Goal: Find specific page/section: Find specific page/section

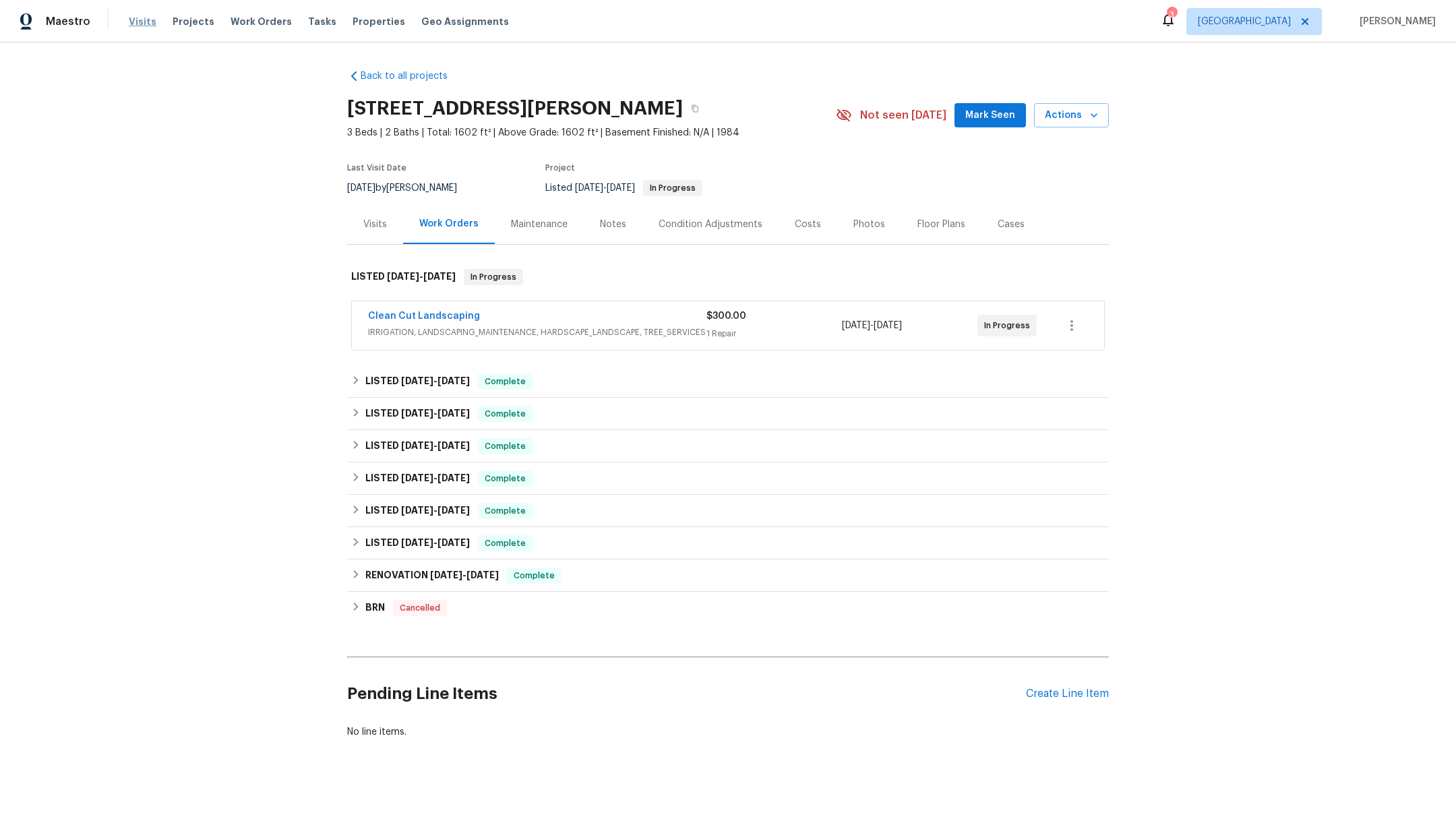
click at [138, 15] on span "Visits" at bounding box center [142, 21] width 28 height 14
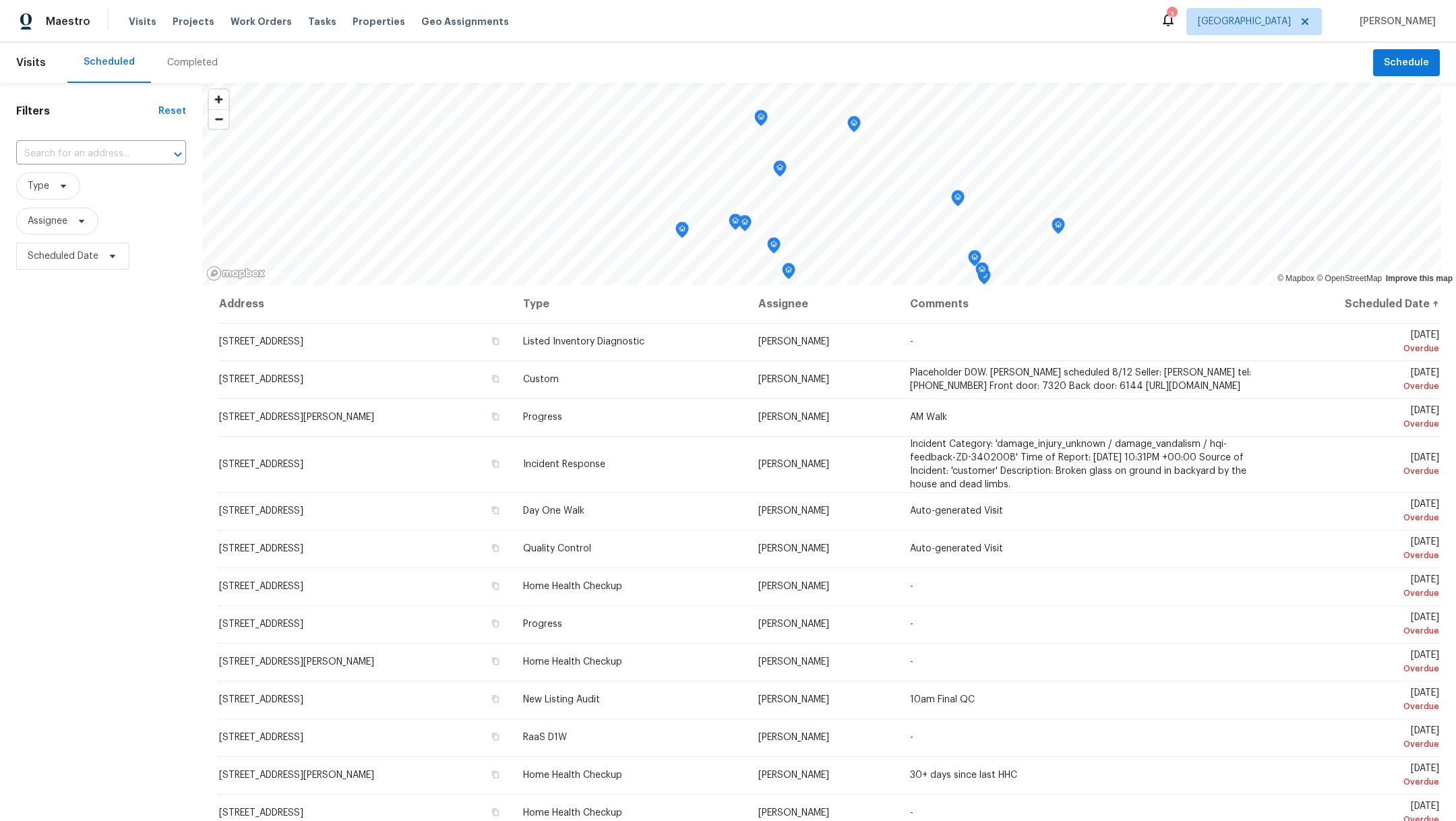
click at [186, 61] on div "Completed" at bounding box center [193, 63] width 50 height 14
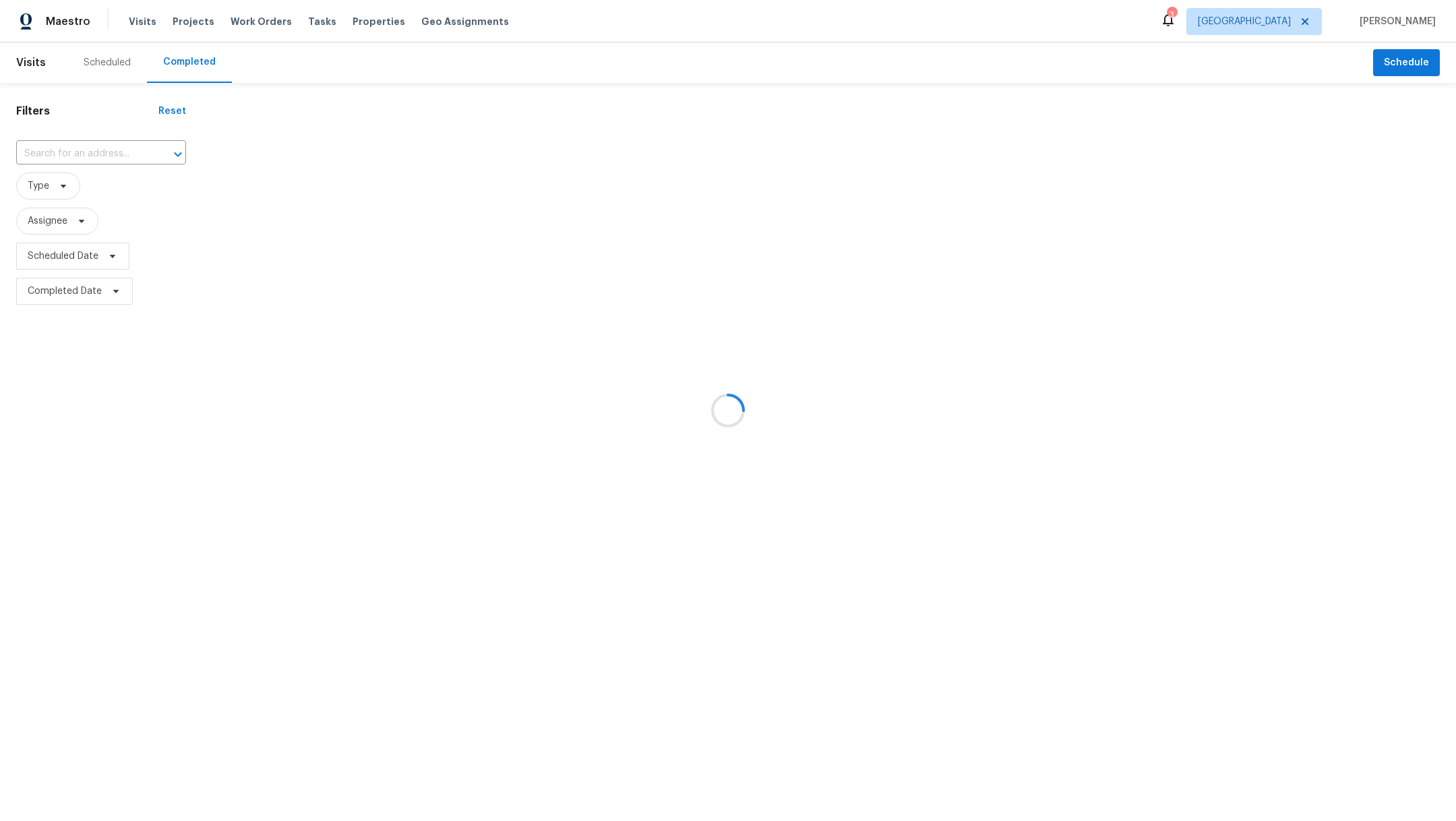
click at [81, 150] on div at bounding box center [728, 410] width 1456 height 821
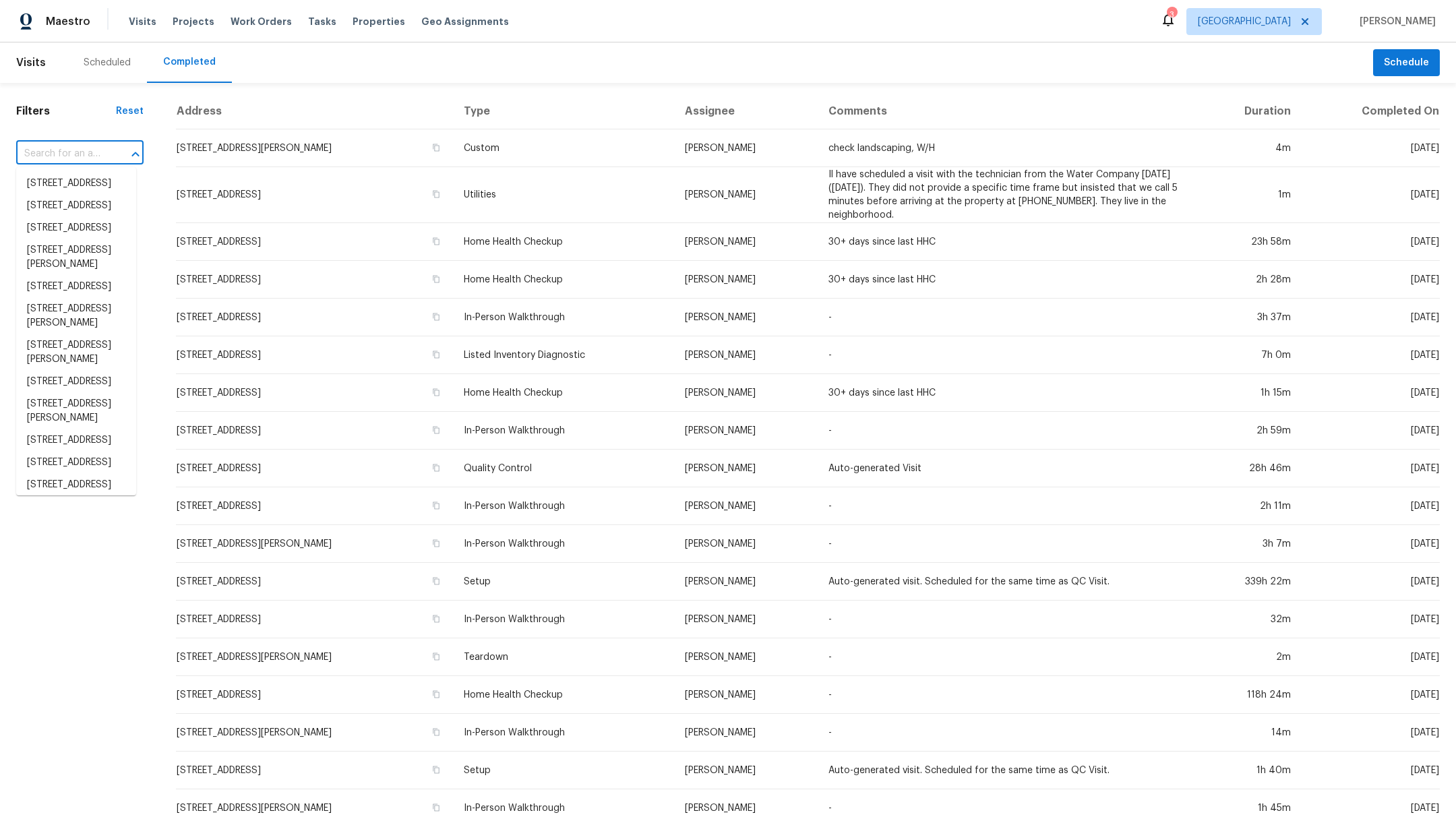
click at [81, 150] on input "text" at bounding box center [61, 154] width 89 height 21
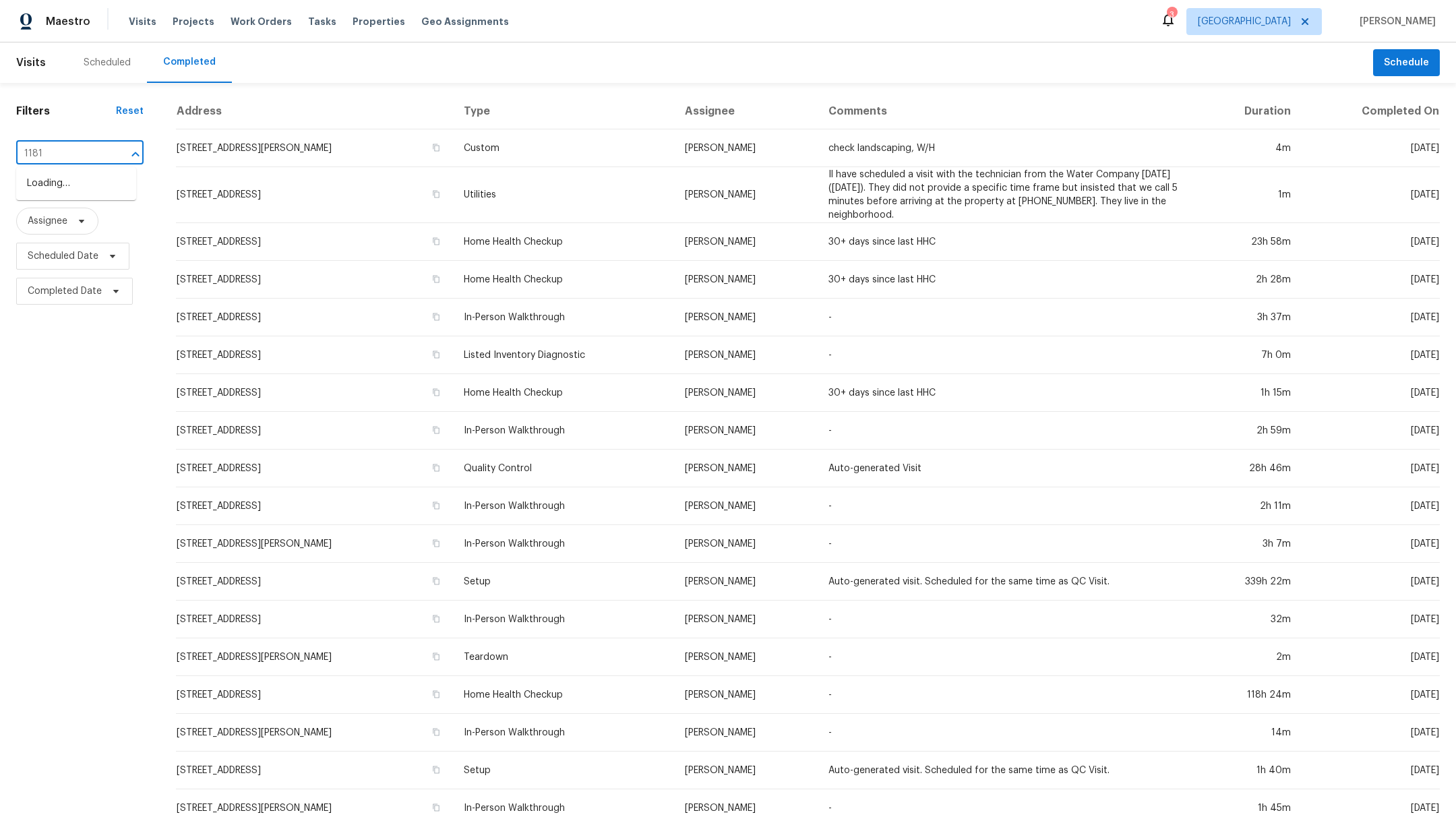
type input "11819"
click at [97, 217] on li "[STREET_ADDRESS]" at bounding box center [76, 206] width 120 height 22
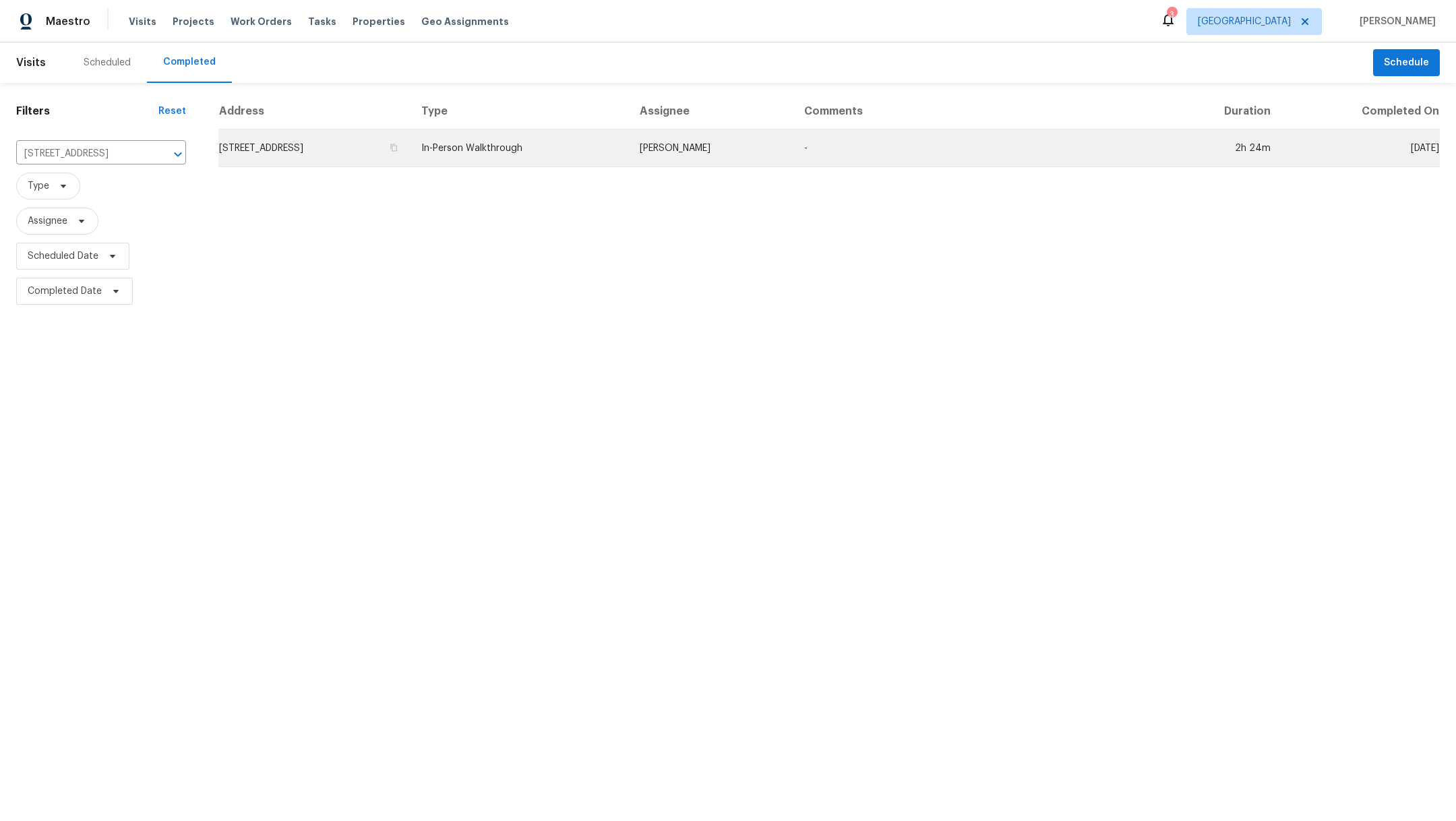
click at [311, 143] on td "[STREET_ADDRESS]" at bounding box center [315, 148] width 192 height 37
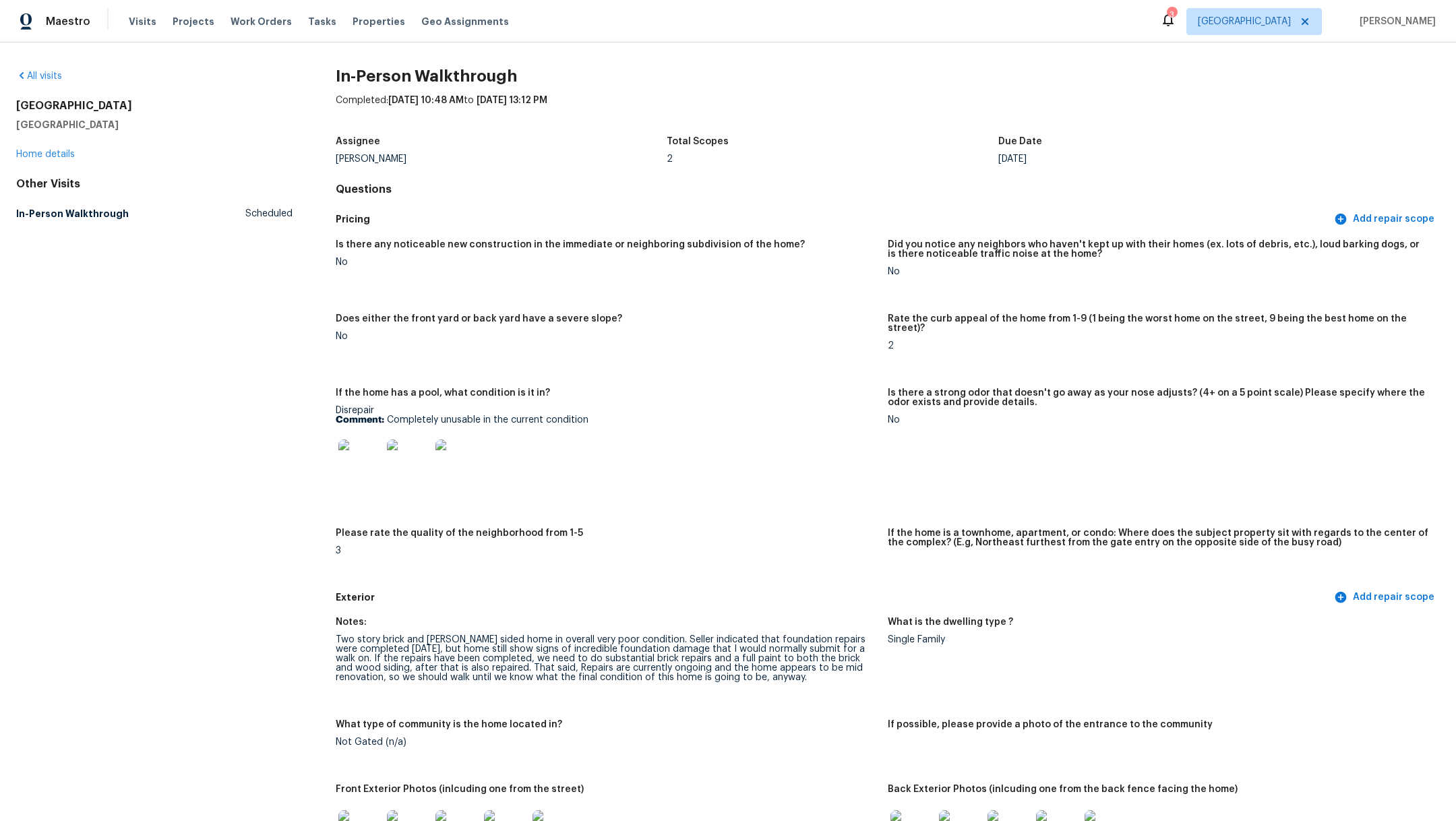
click at [354, 447] on img at bounding box center [359, 460] width 43 height 43
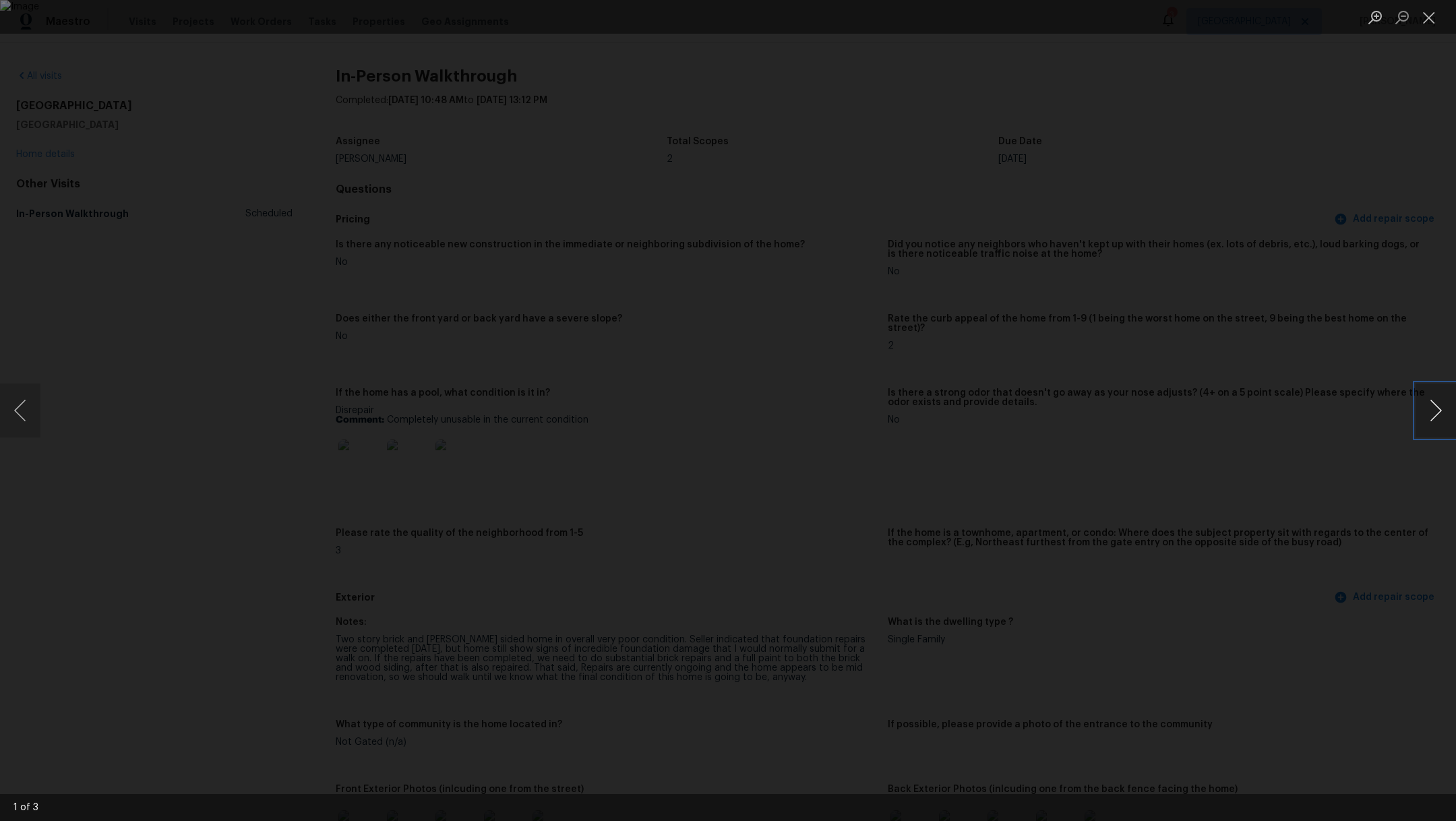
click at [1434, 413] on button "Next image" at bounding box center [1436, 410] width 41 height 54
click at [1432, 23] on button "Close lightbox" at bounding box center [1428, 17] width 27 height 24
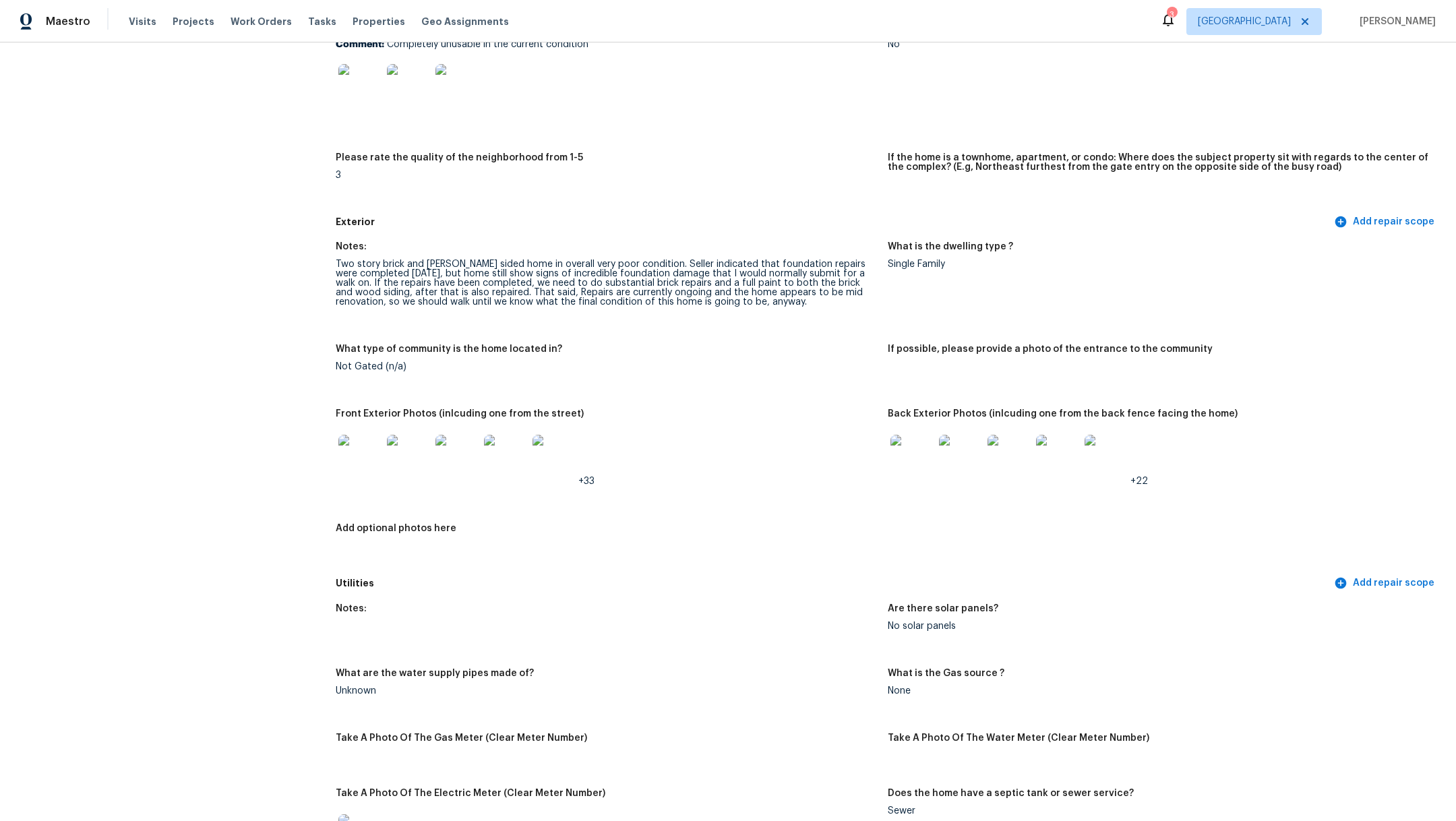
scroll to position [372, 0]
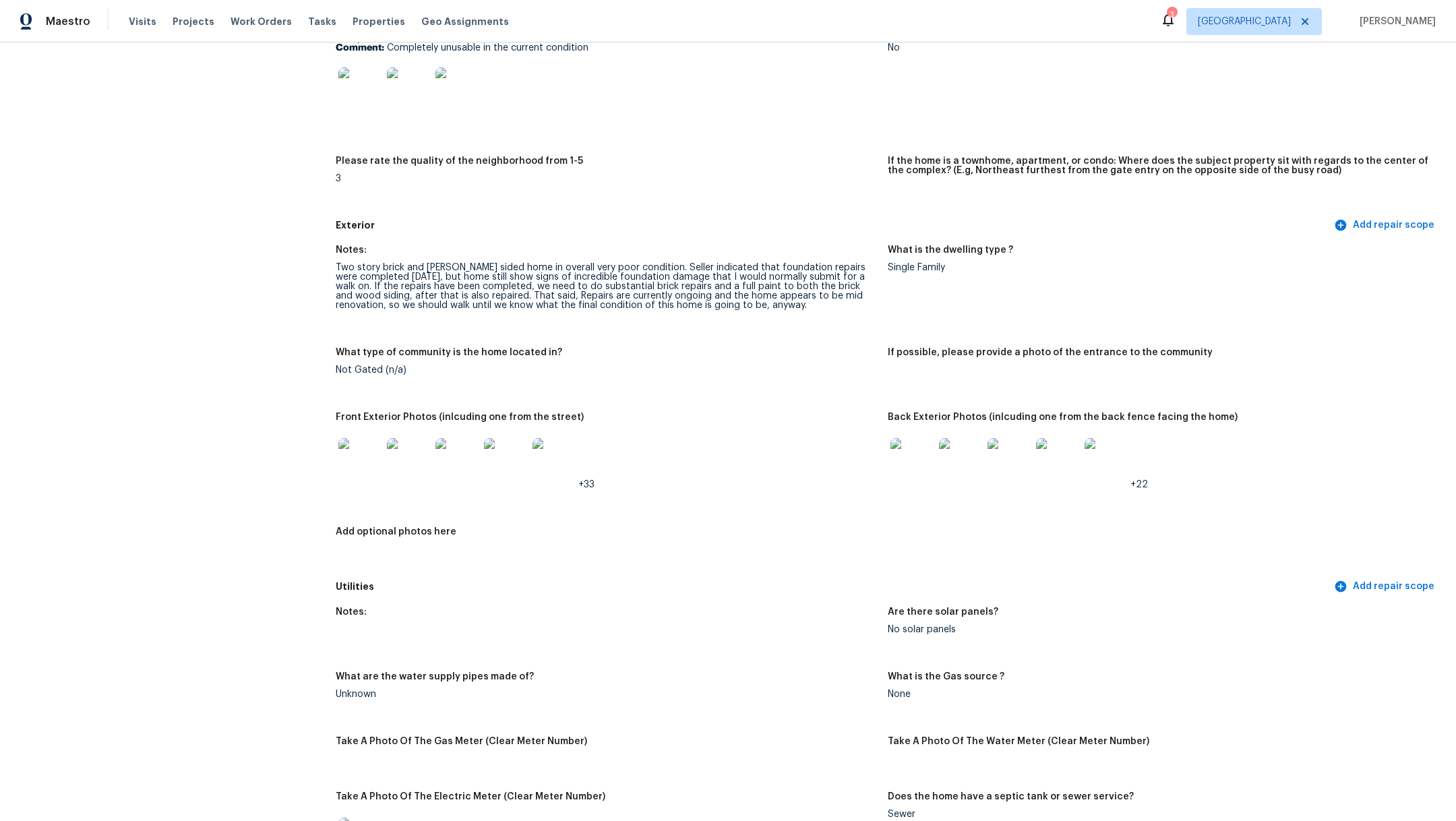
click at [360, 455] on img at bounding box center [359, 459] width 43 height 43
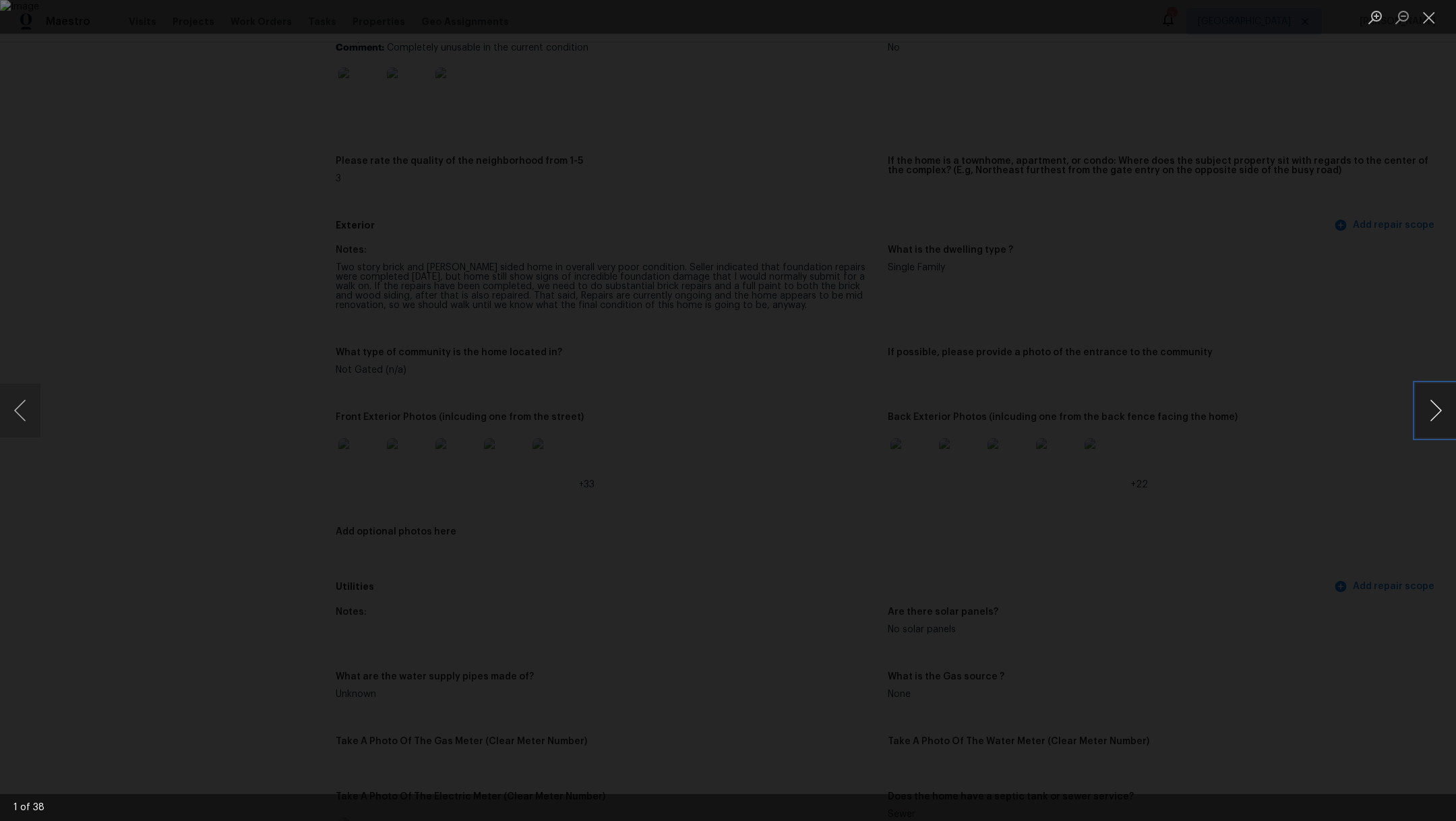
click at [1434, 418] on button "Next image" at bounding box center [1436, 410] width 41 height 54
click at [1434, 419] on button "Next image" at bounding box center [1436, 410] width 41 height 54
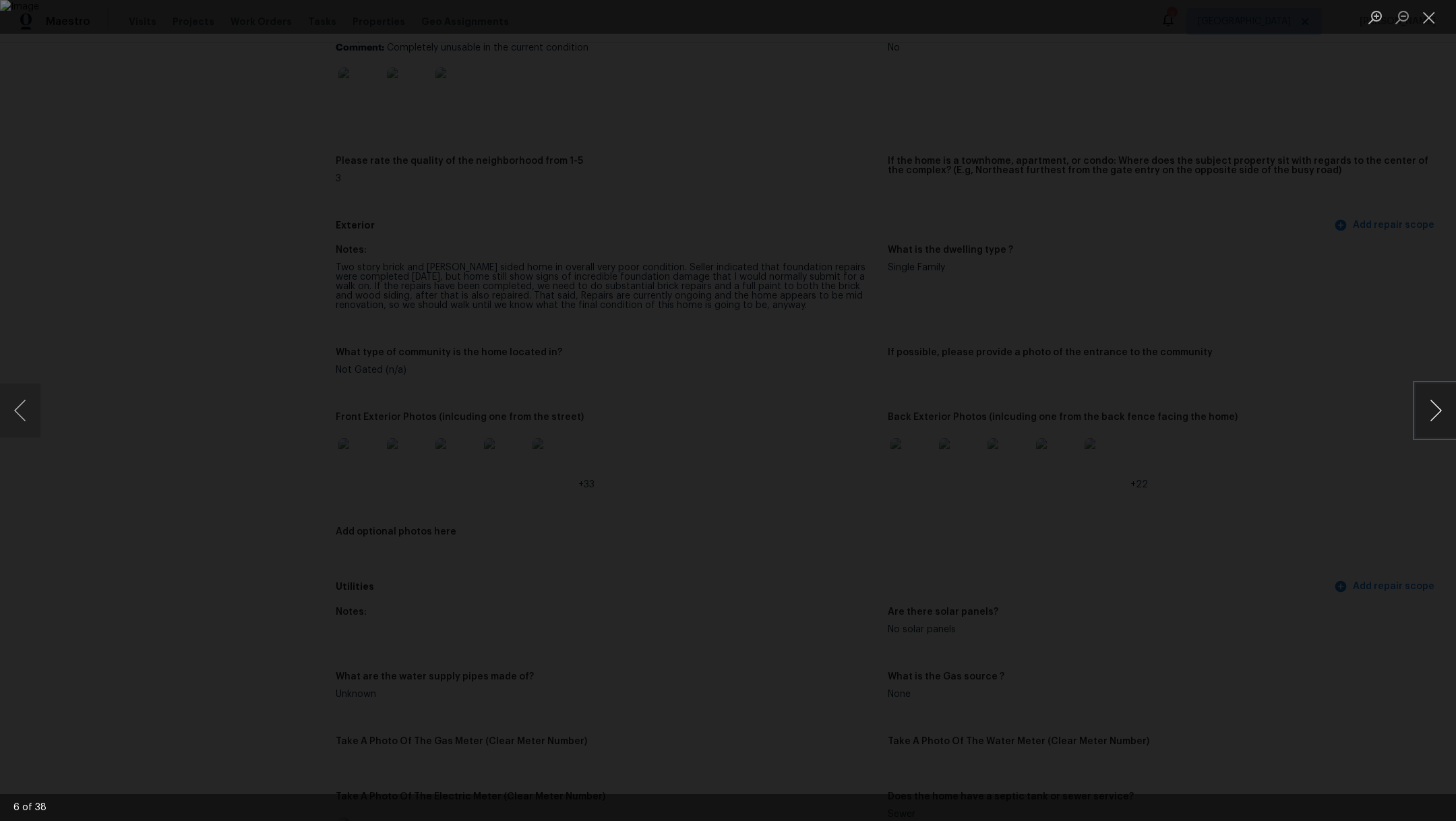
click at [1434, 419] on button "Next image" at bounding box center [1436, 410] width 41 height 54
click at [1434, 419] on button "Next image" at bounding box center [1436, 410] width 41 height 54
click at [1436, 422] on button "Next image" at bounding box center [1436, 410] width 41 height 54
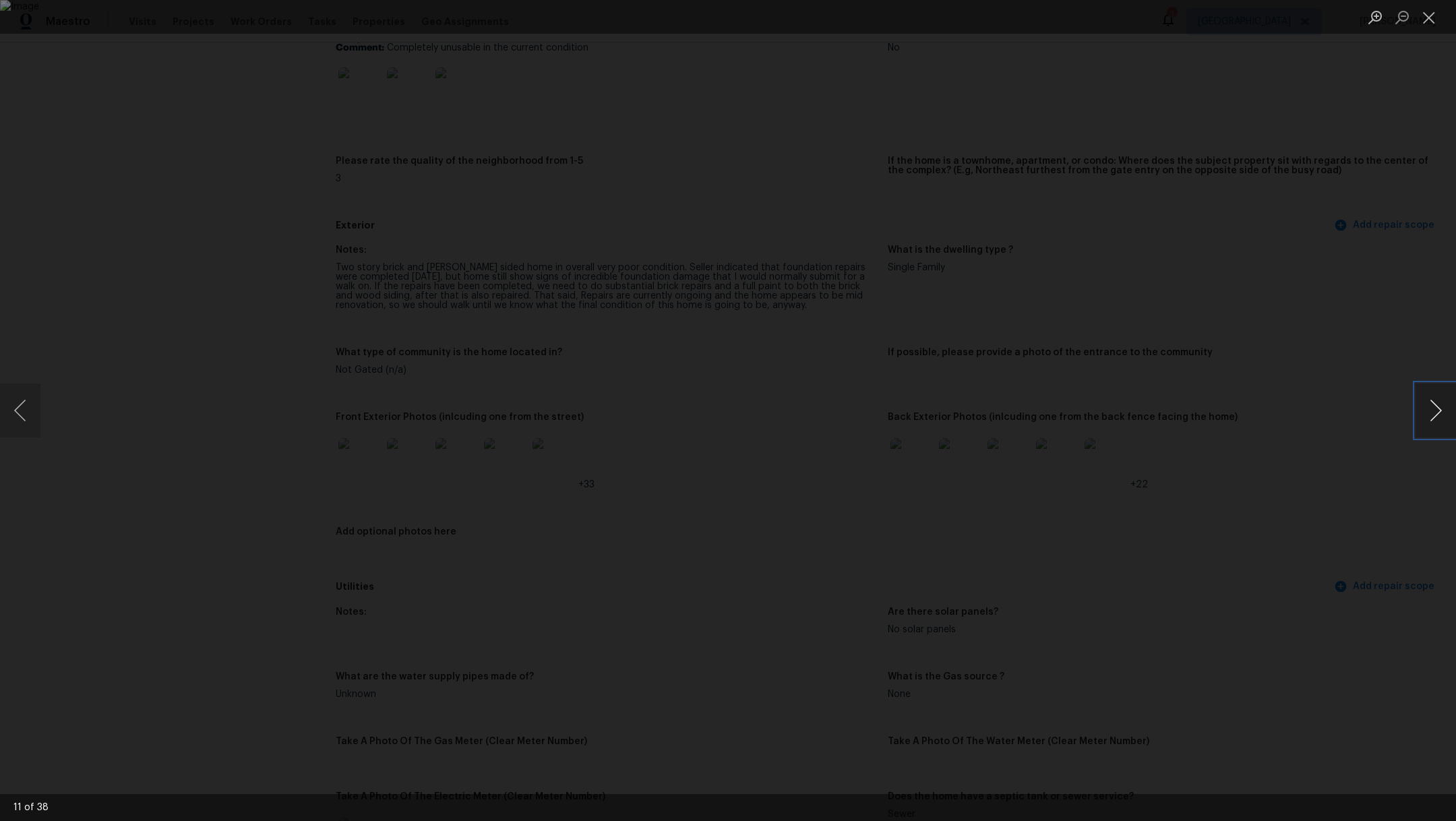
click at [1436, 423] on button "Next image" at bounding box center [1436, 410] width 41 height 54
click at [1436, 424] on button "Next image" at bounding box center [1436, 410] width 41 height 54
click at [1436, 424] on button "Next image" at bounding box center [1436, 410] width 41 height 54
click at [1436, 425] on button "Next image" at bounding box center [1436, 410] width 41 height 54
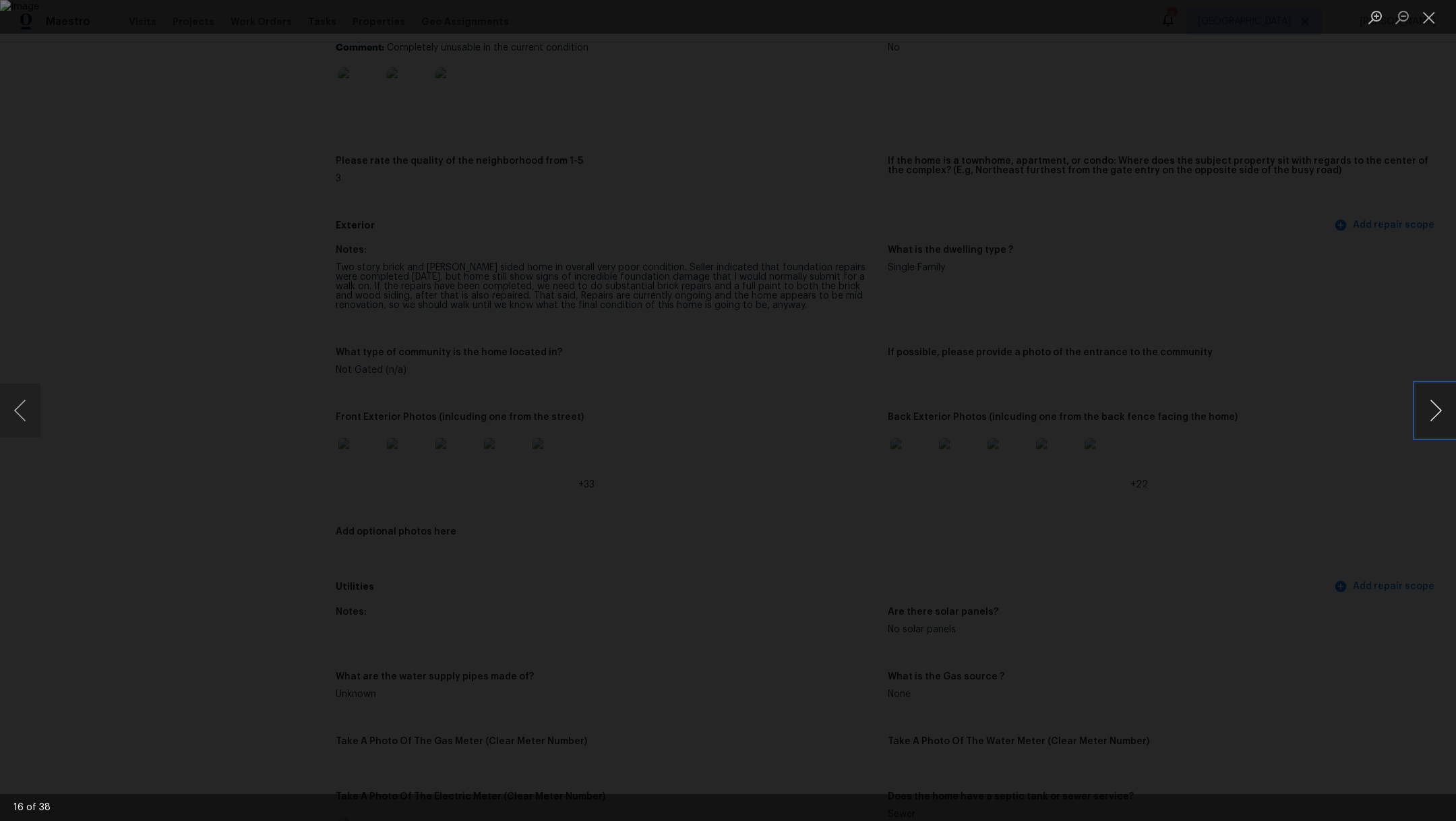
click at [1437, 425] on button "Next image" at bounding box center [1436, 410] width 41 height 54
click at [1437, 426] on button "Next image" at bounding box center [1436, 410] width 41 height 54
click at [1438, 428] on button "Next image" at bounding box center [1436, 410] width 41 height 54
click at [1439, 428] on button "Next image" at bounding box center [1436, 410] width 41 height 54
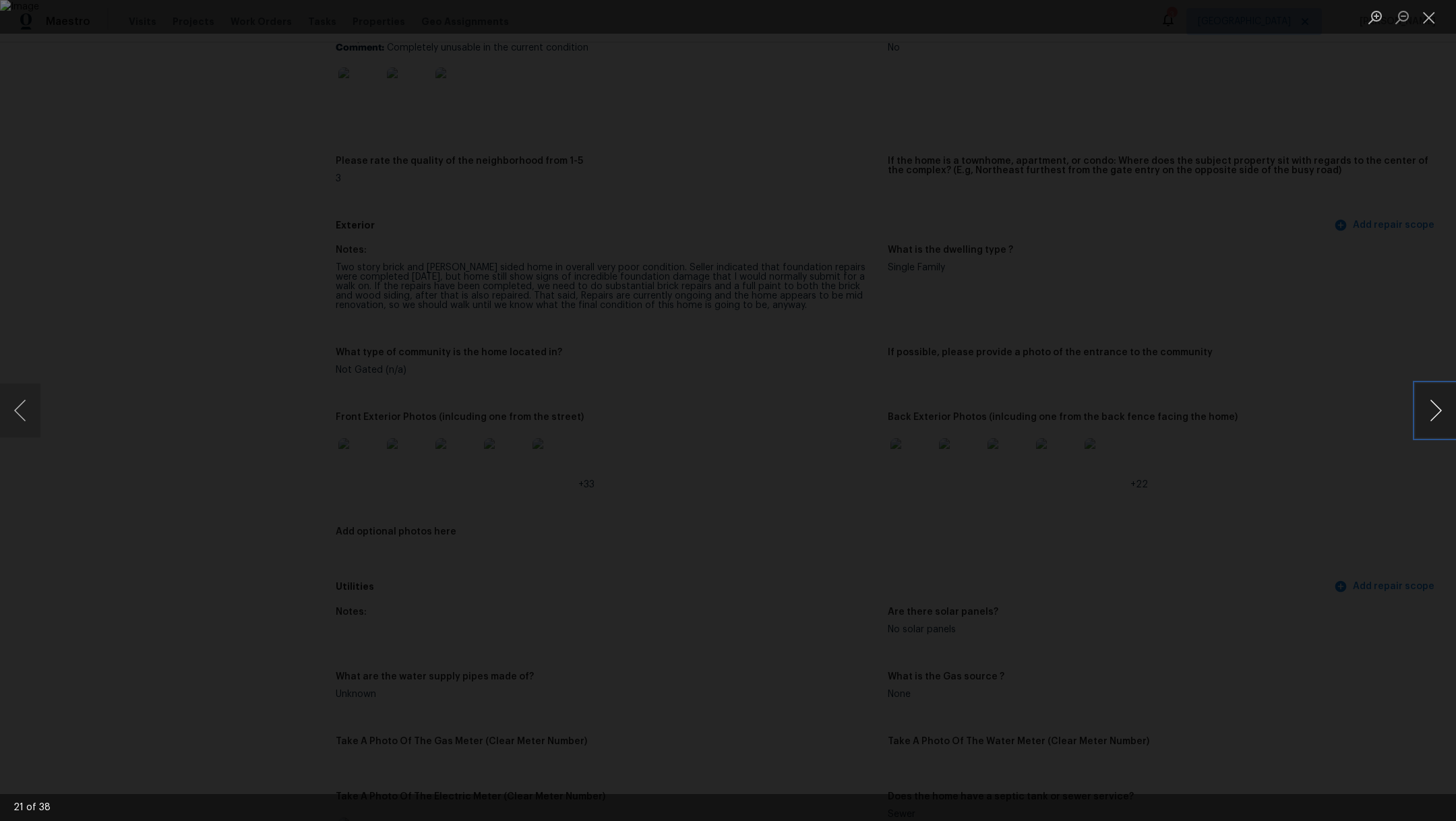
click at [1440, 429] on button "Next image" at bounding box center [1436, 410] width 41 height 54
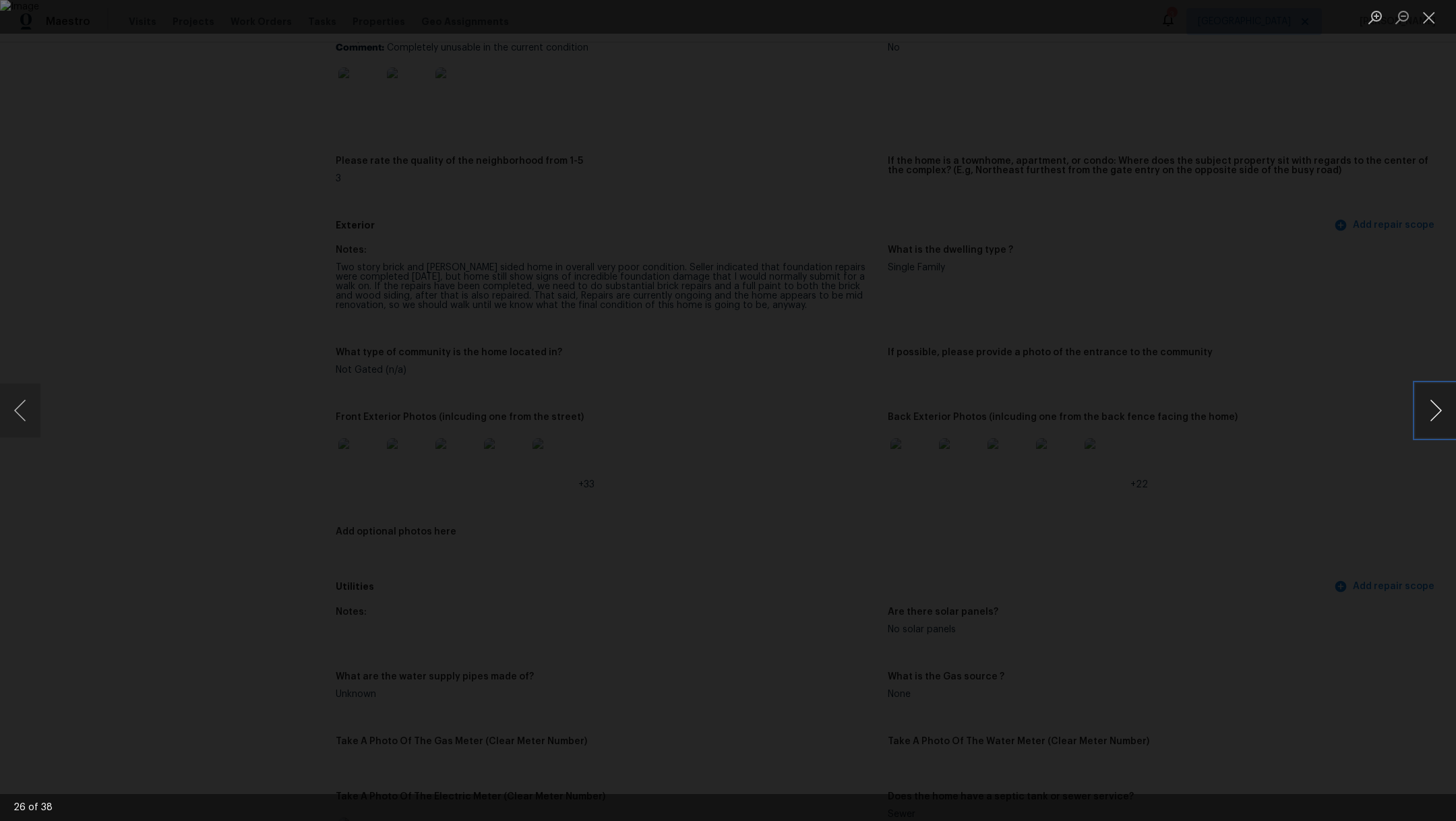
click at [1441, 431] on button "Next image" at bounding box center [1436, 410] width 41 height 54
click at [1442, 432] on button "Next image" at bounding box center [1436, 410] width 41 height 54
click at [1443, 432] on button "Next image" at bounding box center [1436, 410] width 41 height 54
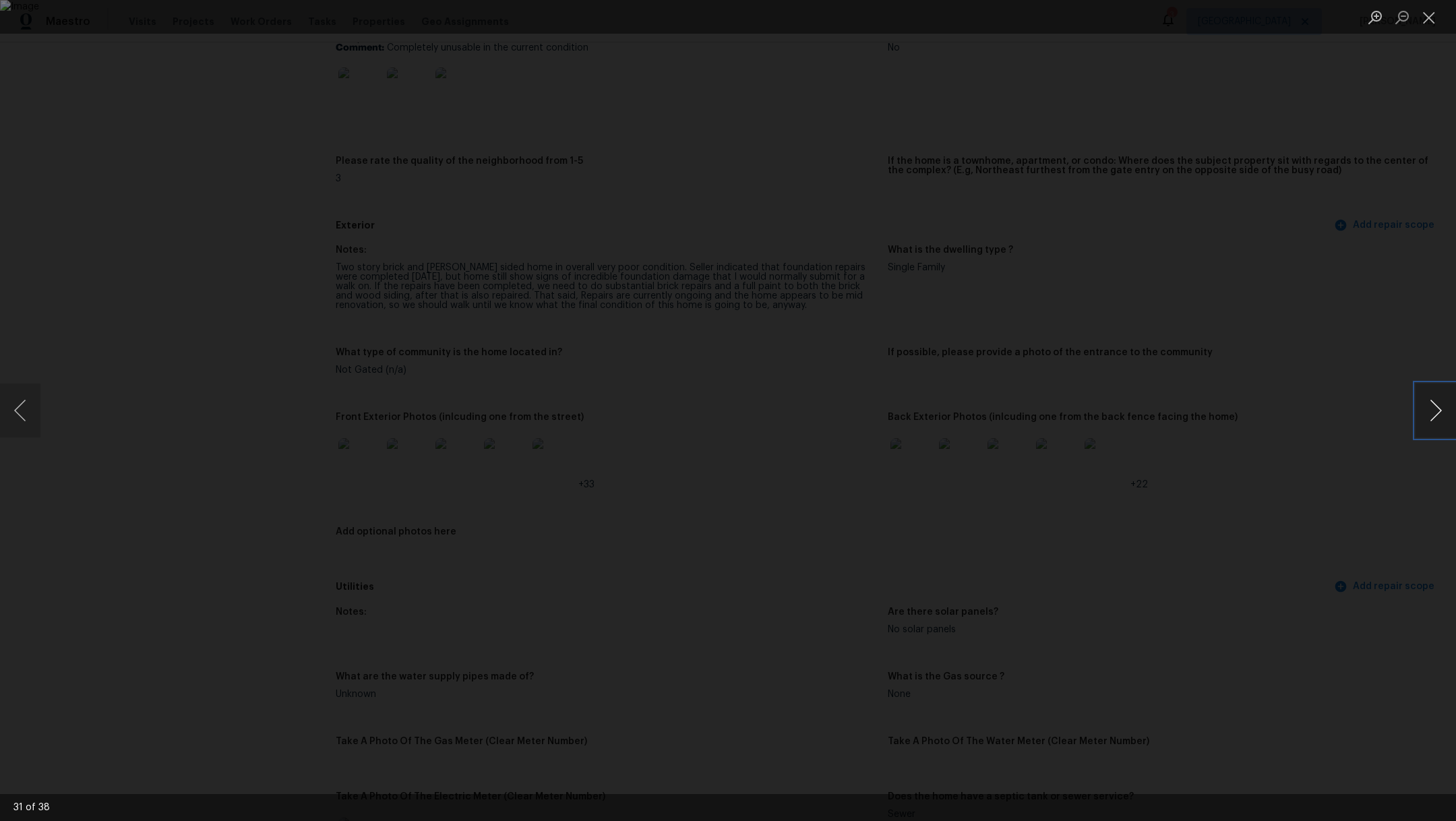
click at [1443, 433] on button "Next image" at bounding box center [1436, 410] width 41 height 54
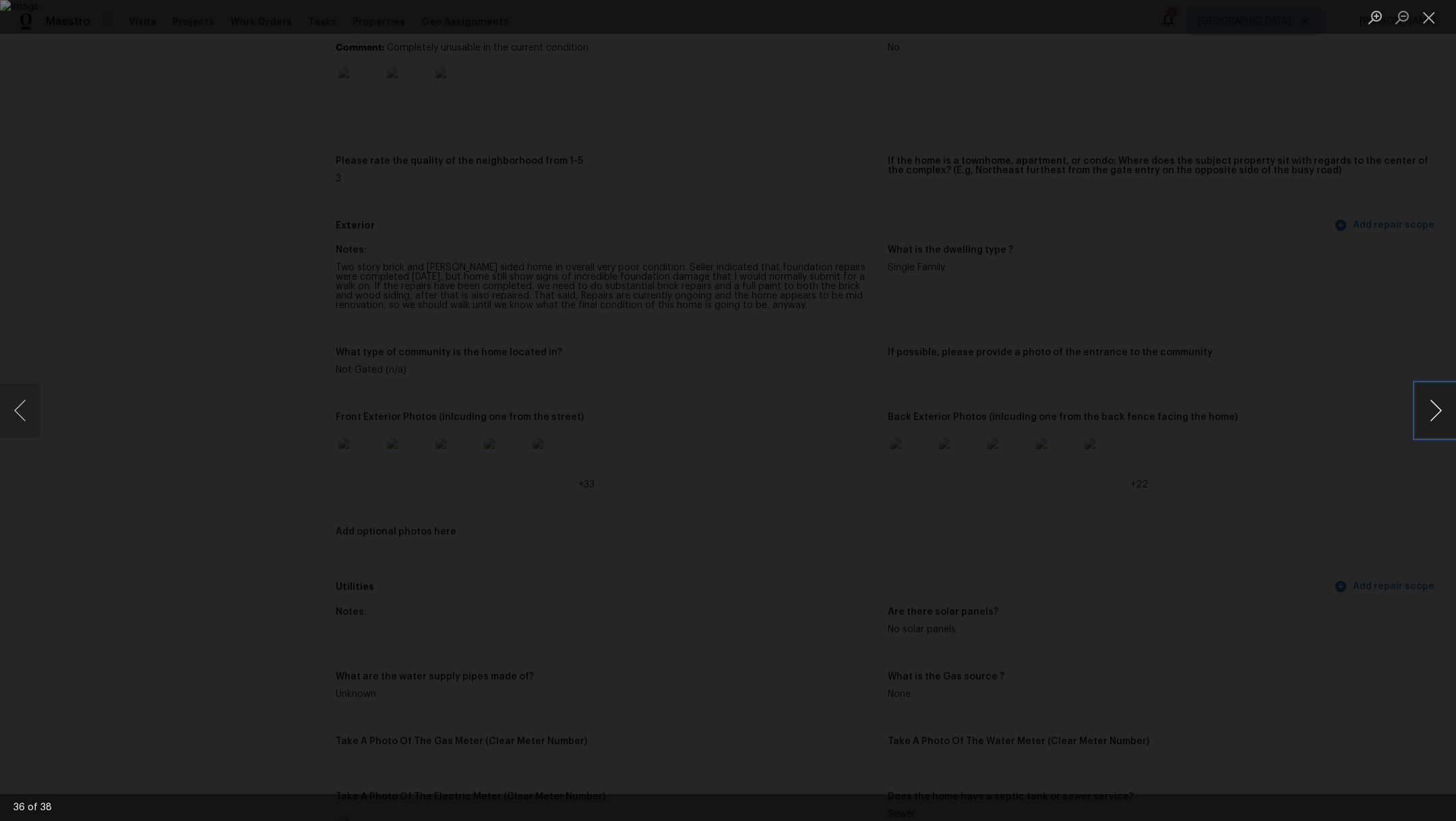
click at [1443, 433] on button "Next image" at bounding box center [1436, 410] width 41 height 54
click at [1444, 435] on button "Next image" at bounding box center [1436, 410] width 41 height 54
click at [1444, 436] on button "Next image" at bounding box center [1436, 410] width 41 height 54
click at [1427, 22] on button "Close lightbox" at bounding box center [1428, 17] width 27 height 24
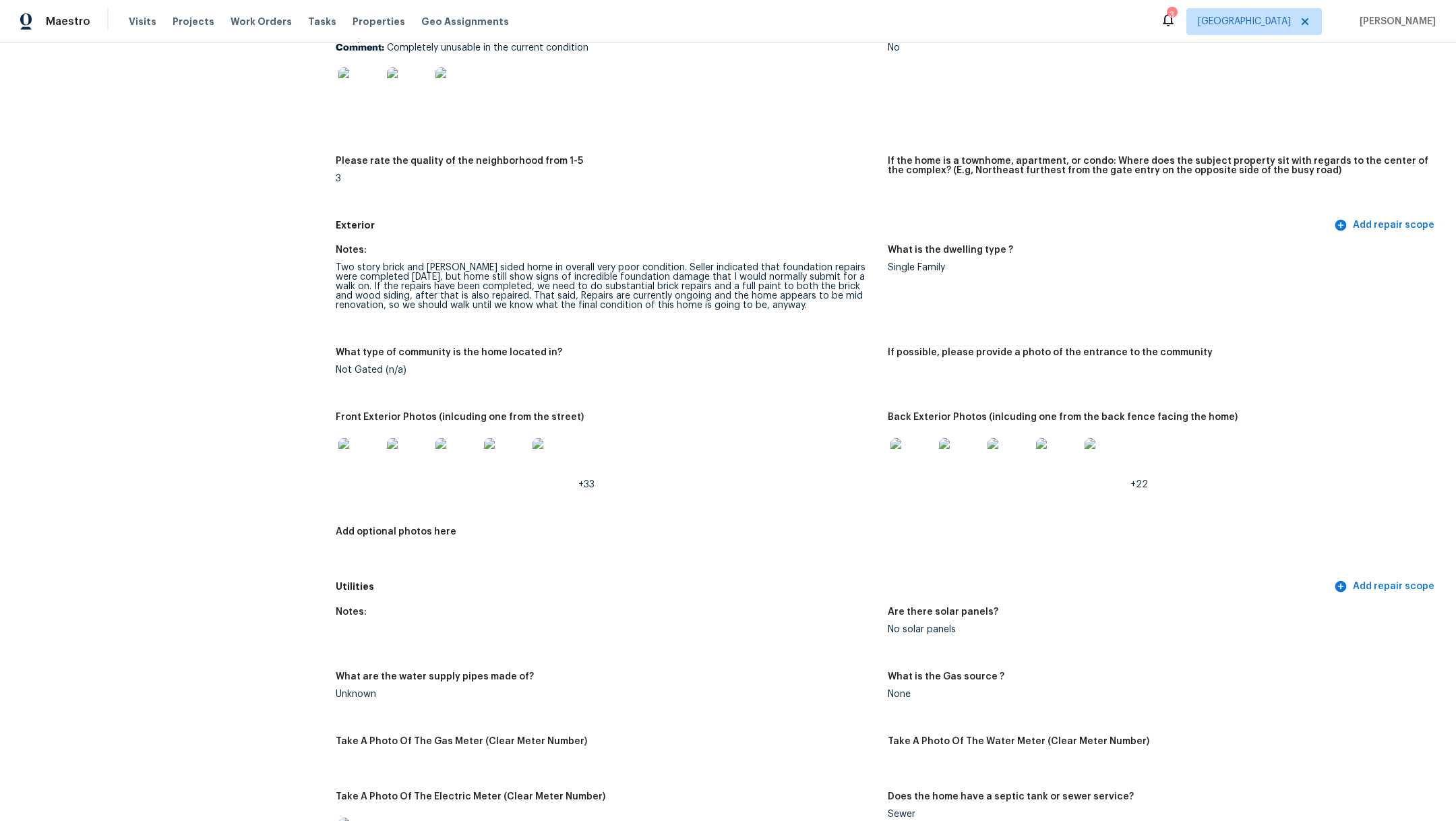
click at [904, 449] on img at bounding box center [911, 459] width 43 height 43
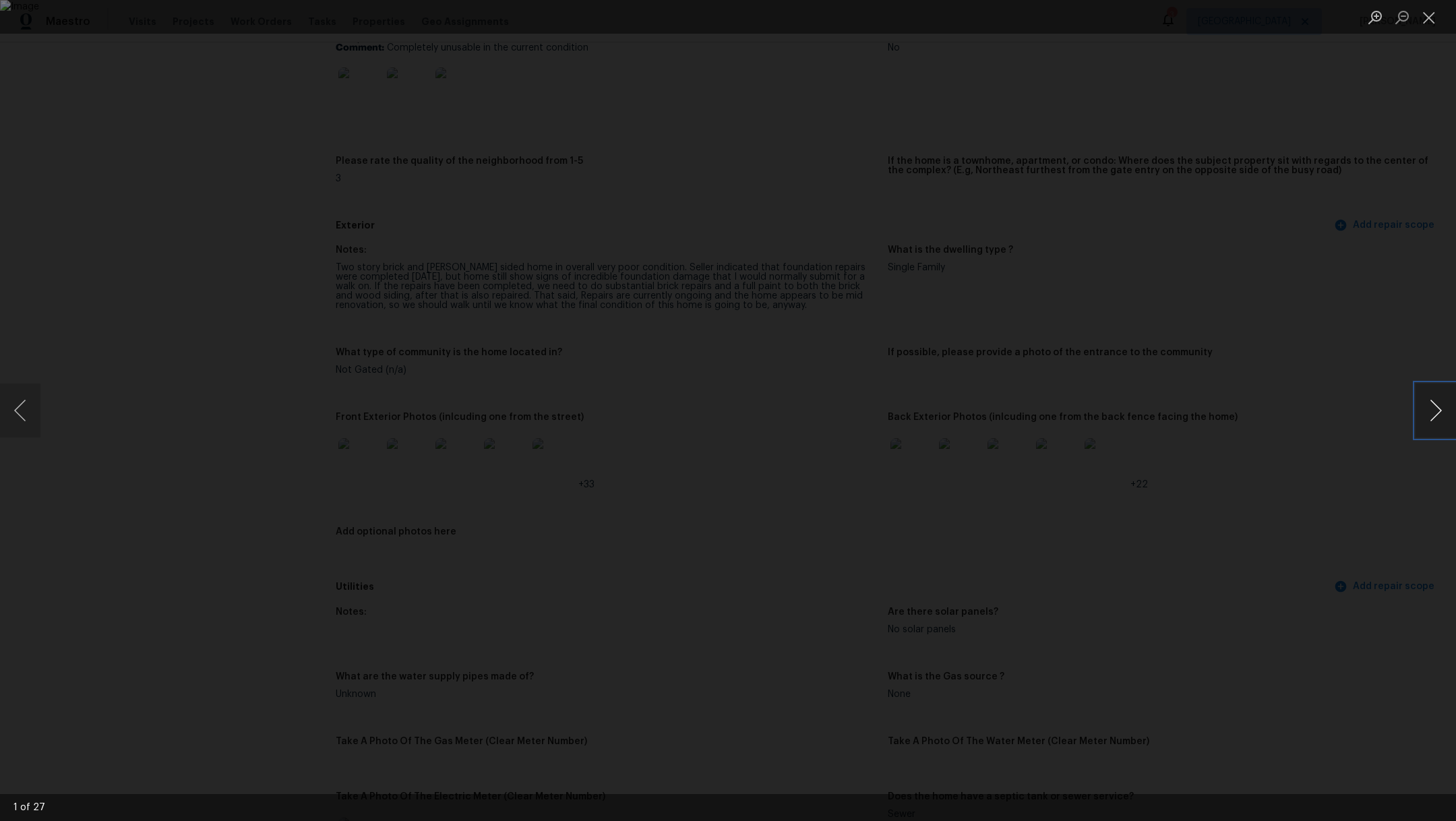
click at [1433, 410] on button "Next image" at bounding box center [1436, 410] width 41 height 54
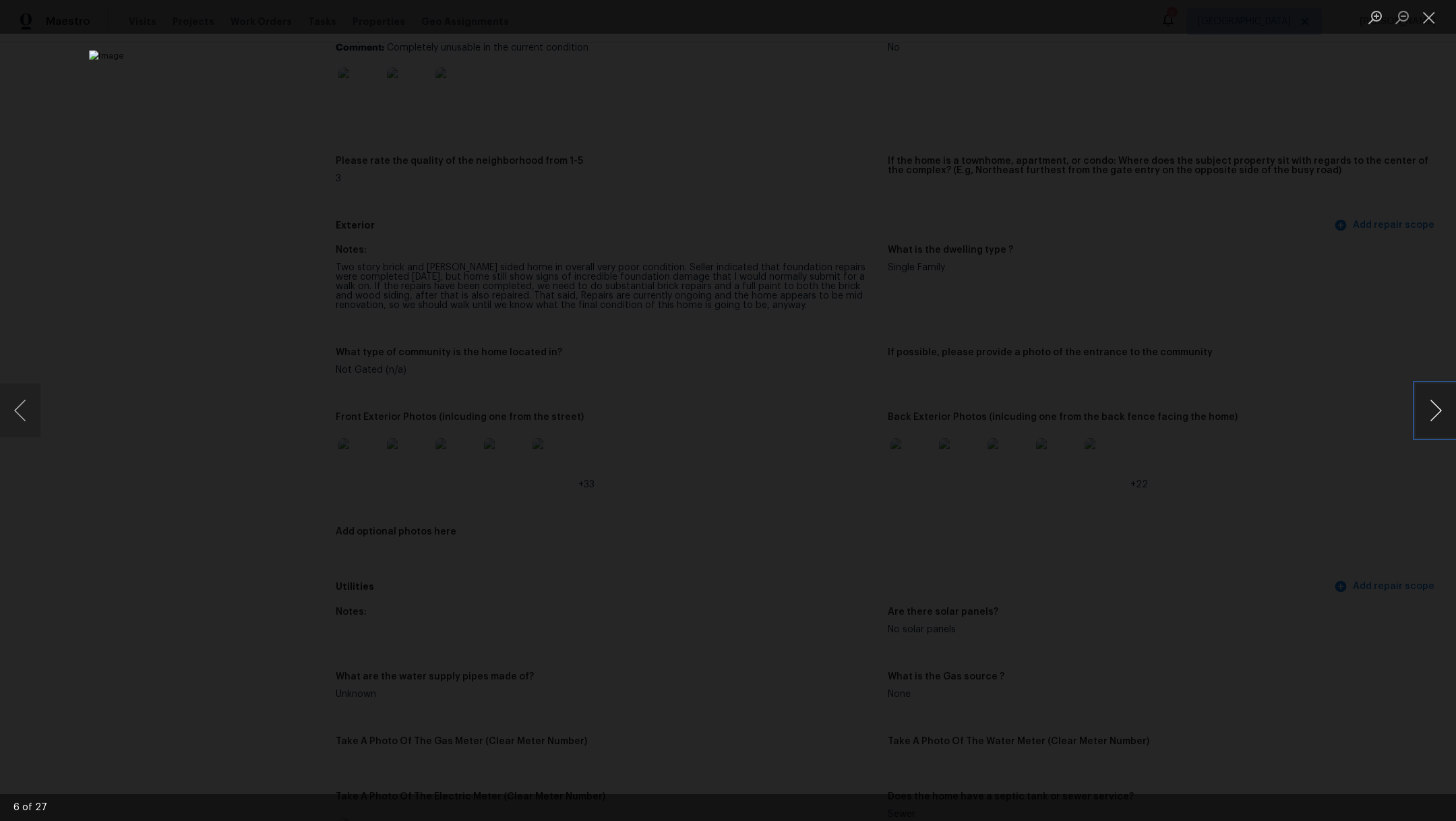
click at [1433, 410] on button "Next image" at bounding box center [1436, 410] width 41 height 54
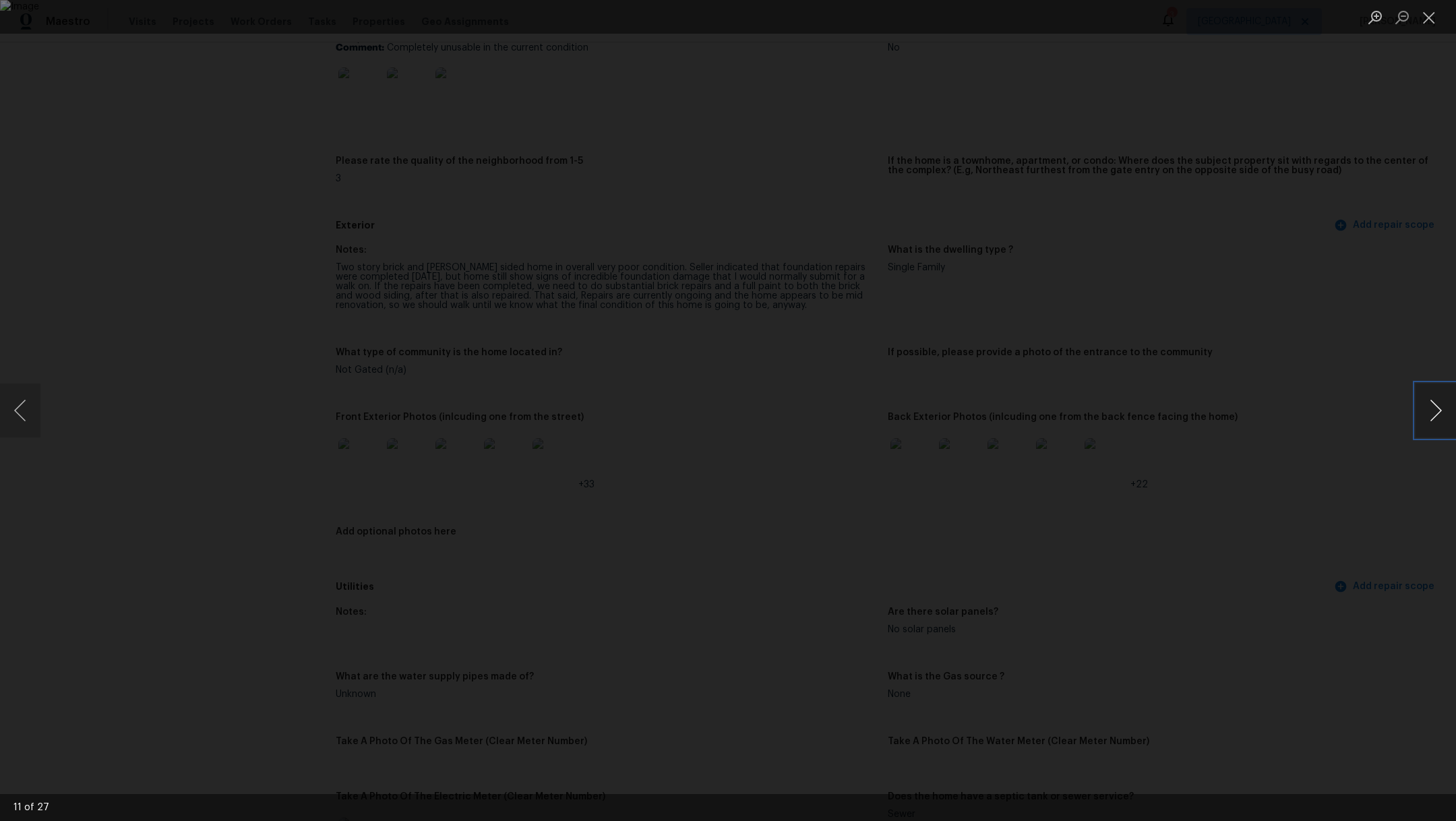
click at [1433, 410] on button "Next image" at bounding box center [1436, 410] width 41 height 54
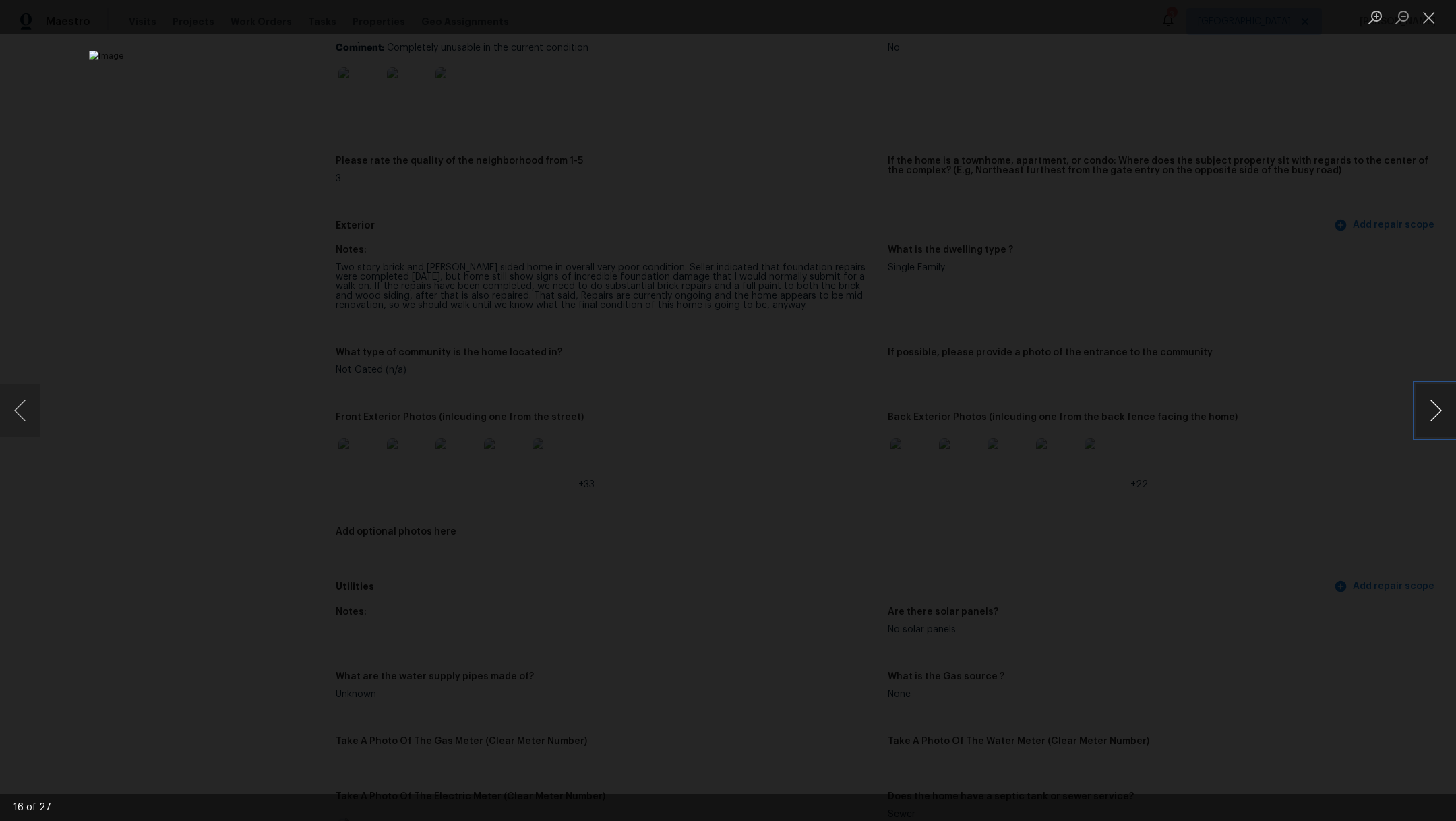
click at [1433, 410] on button "Next image" at bounding box center [1436, 410] width 41 height 54
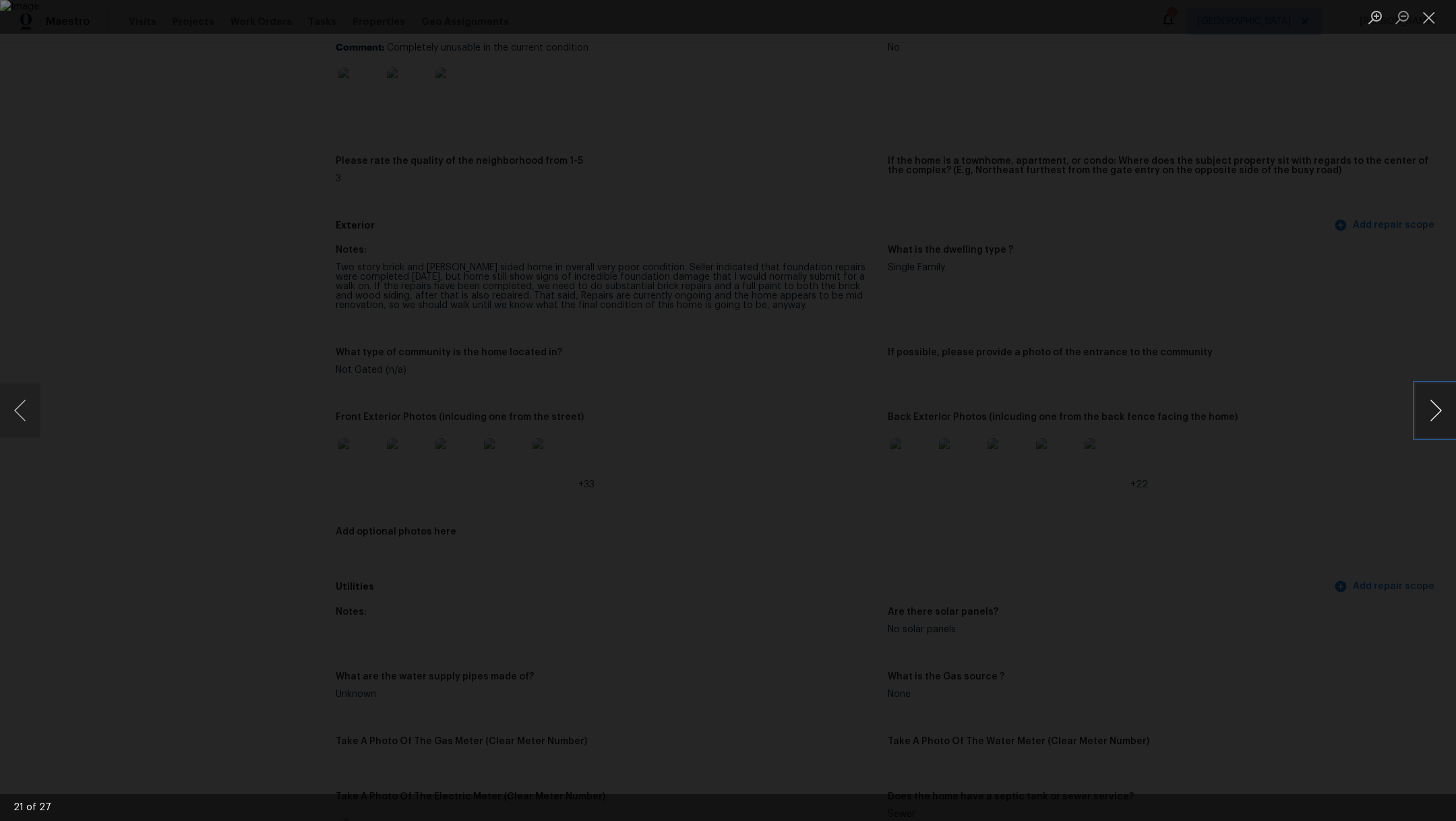
click at [1433, 410] on button "Next image" at bounding box center [1436, 410] width 41 height 54
click at [1433, 411] on button "Next image" at bounding box center [1436, 410] width 41 height 54
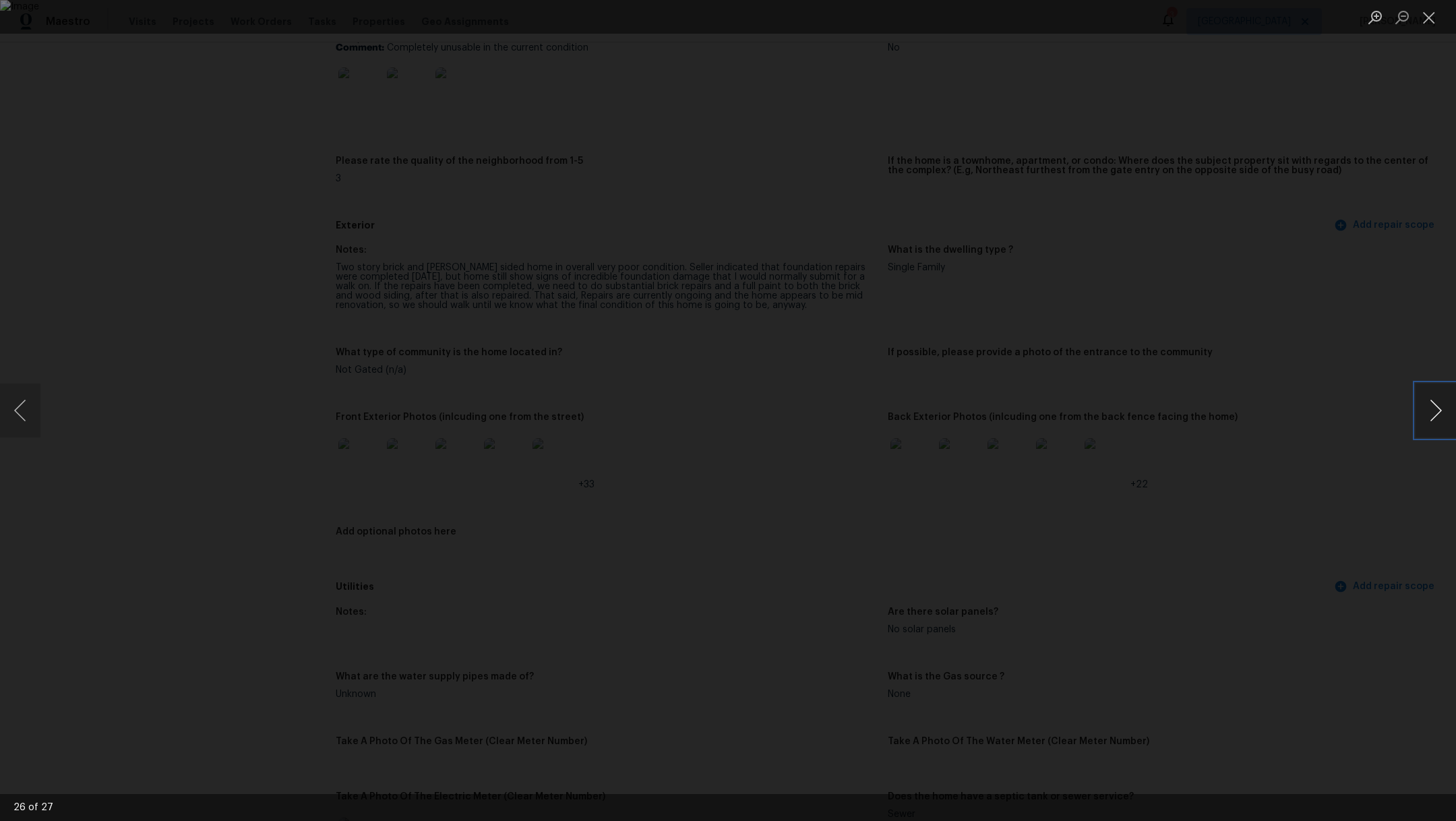
click at [1428, 399] on button "Next image" at bounding box center [1436, 410] width 41 height 54
click at [1429, 401] on button "Next image" at bounding box center [1436, 410] width 41 height 54
click at [1435, 20] on button "Close lightbox" at bounding box center [1428, 17] width 27 height 24
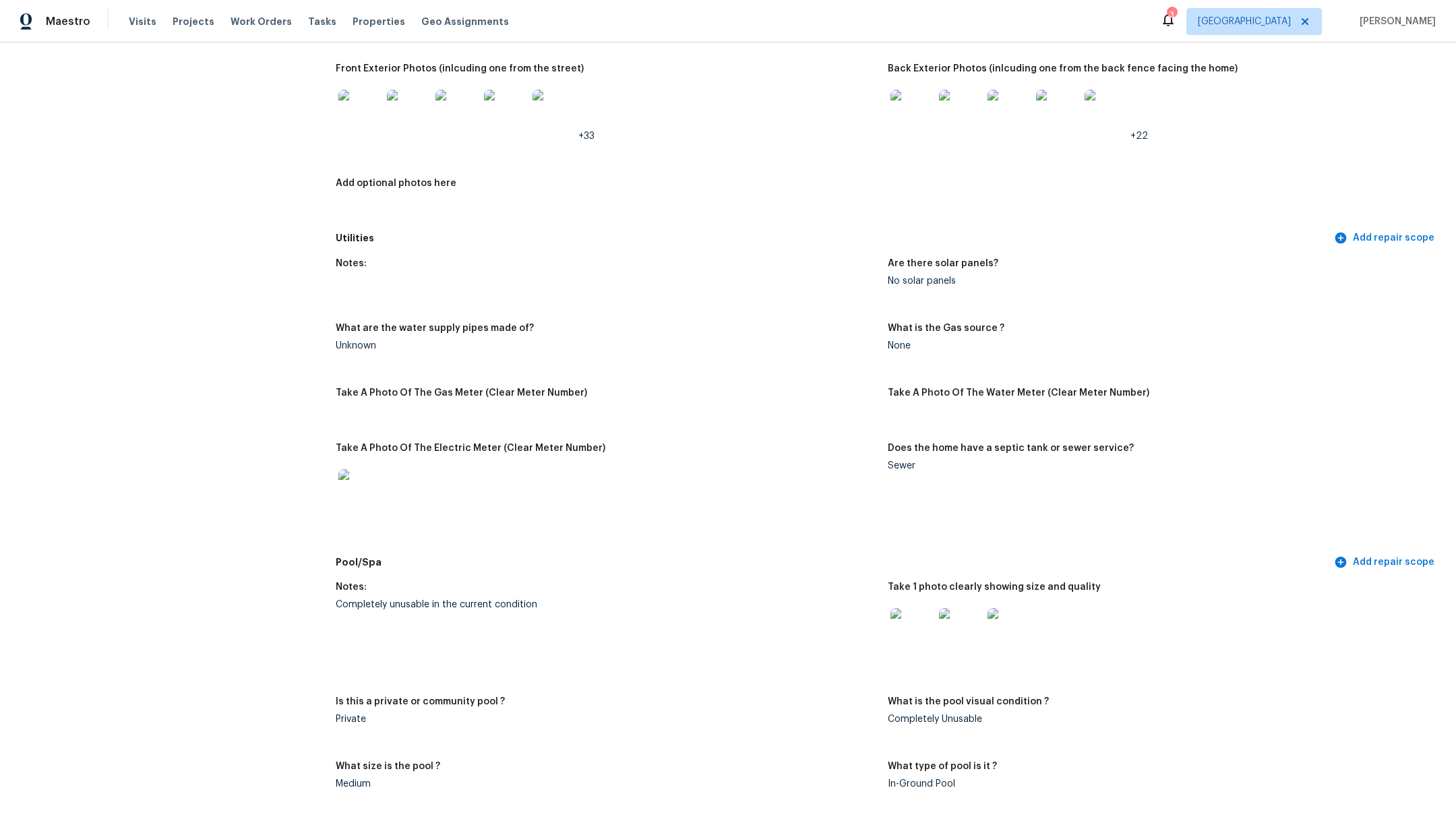
scroll to position [772, 0]
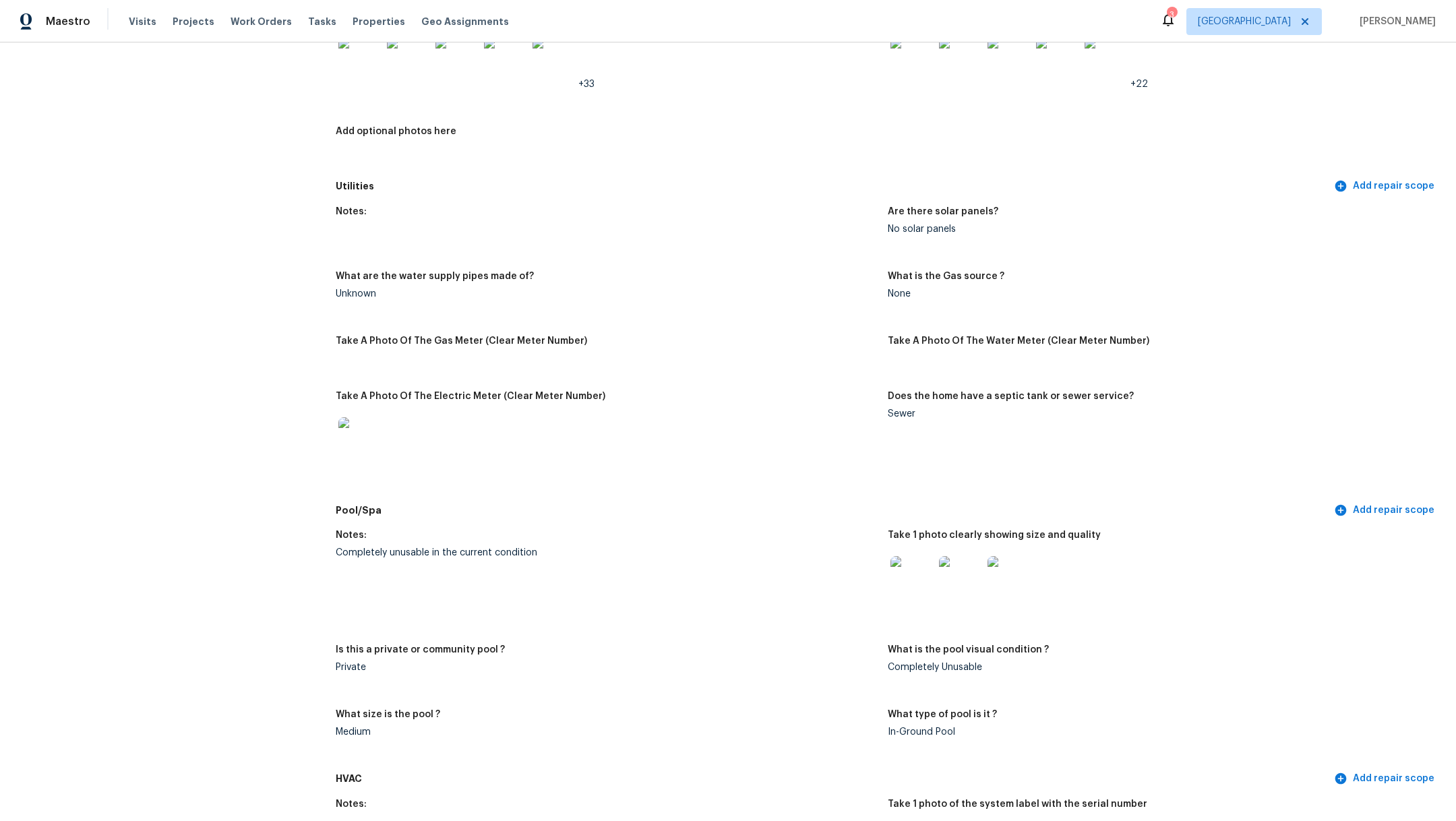
click at [363, 418] on img at bounding box center [359, 438] width 43 height 43
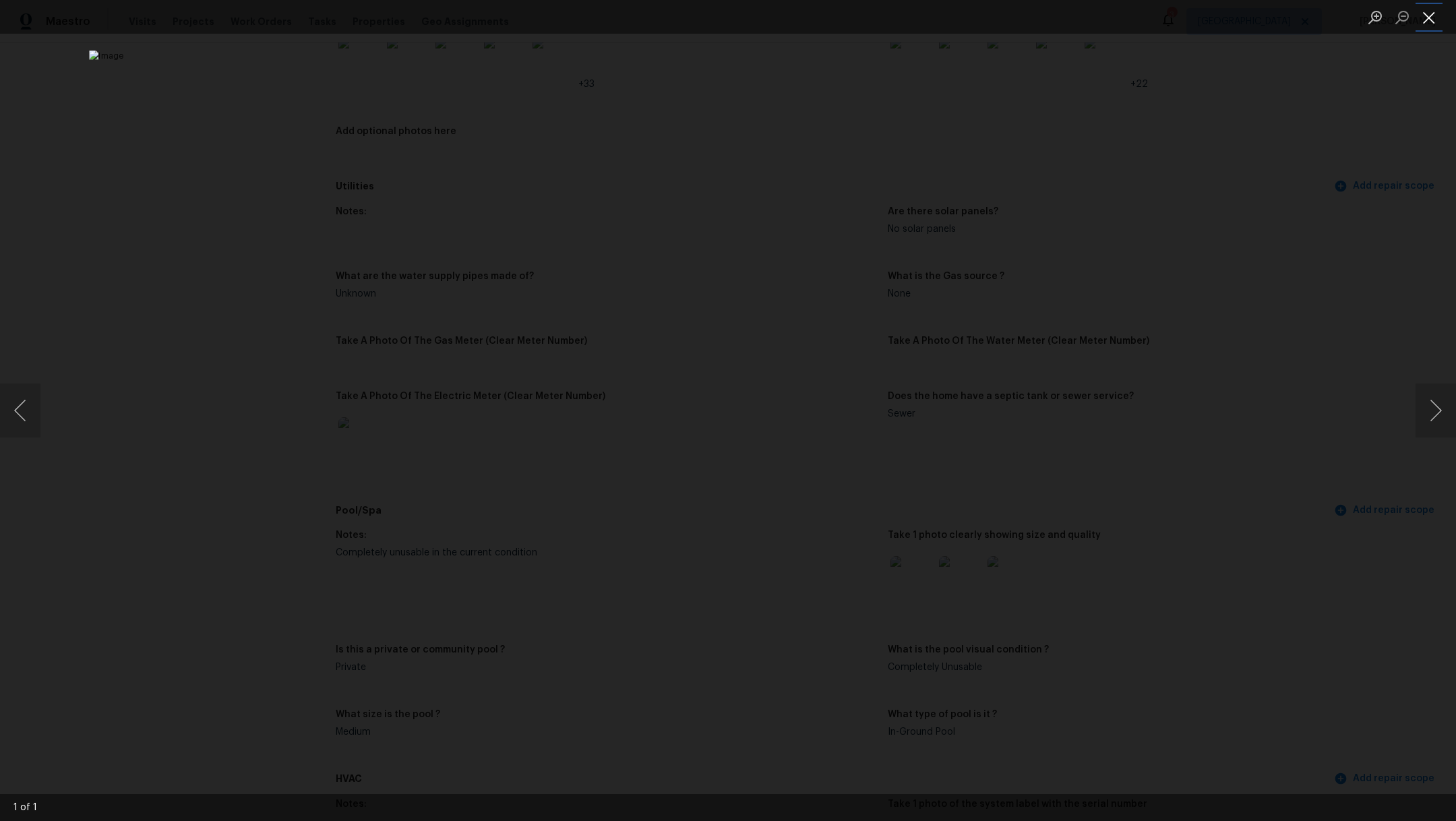
click at [1428, 24] on button "Close lightbox" at bounding box center [1428, 17] width 27 height 24
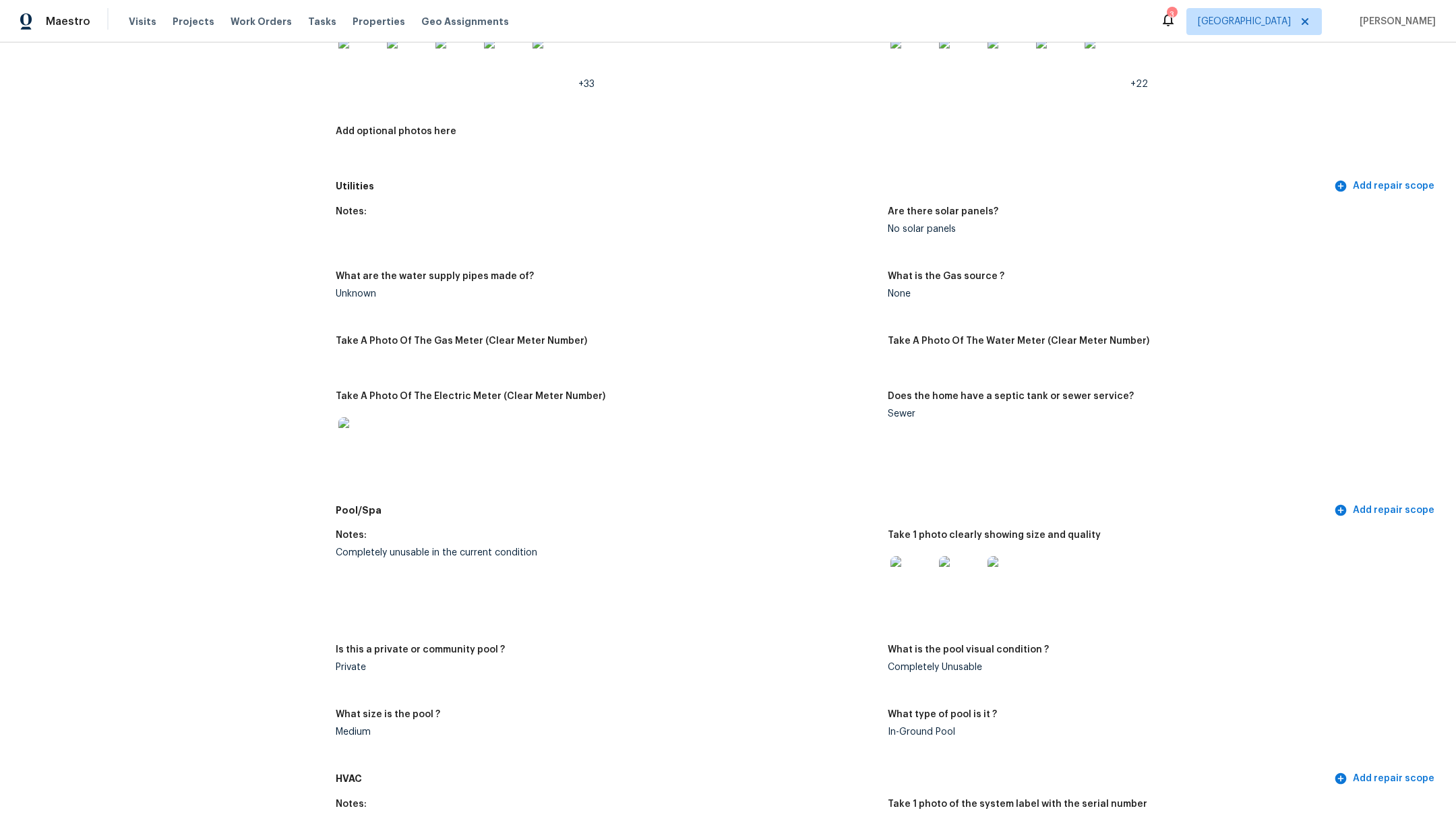
click at [922, 566] on img at bounding box center [911, 577] width 43 height 43
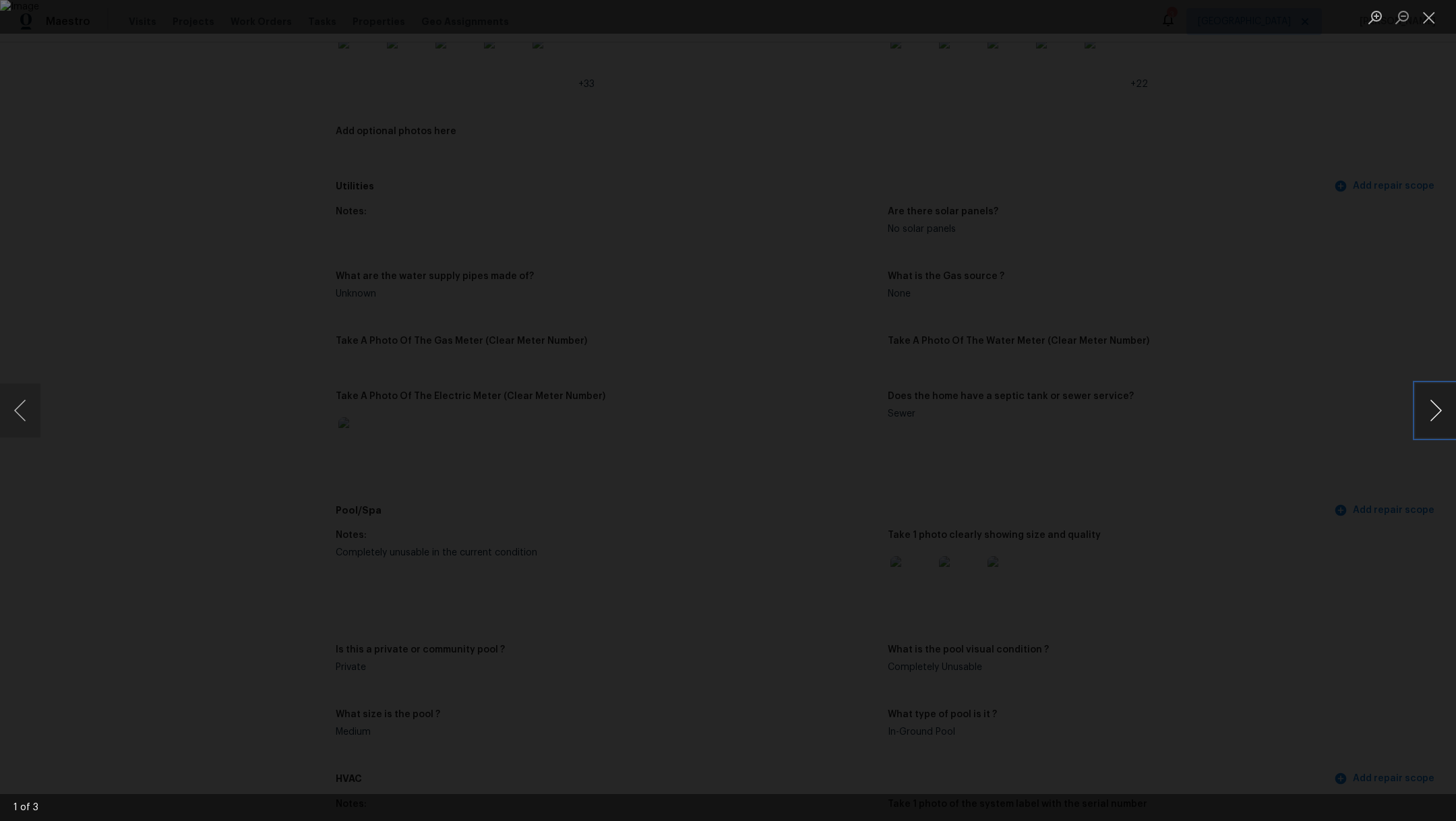
click at [1436, 419] on button "Next image" at bounding box center [1436, 410] width 41 height 54
click at [1436, 420] on button "Next image" at bounding box center [1436, 410] width 41 height 54
click at [1428, 27] on button "Close lightbox" at bounding box center [1428, 17] width 27 height 24
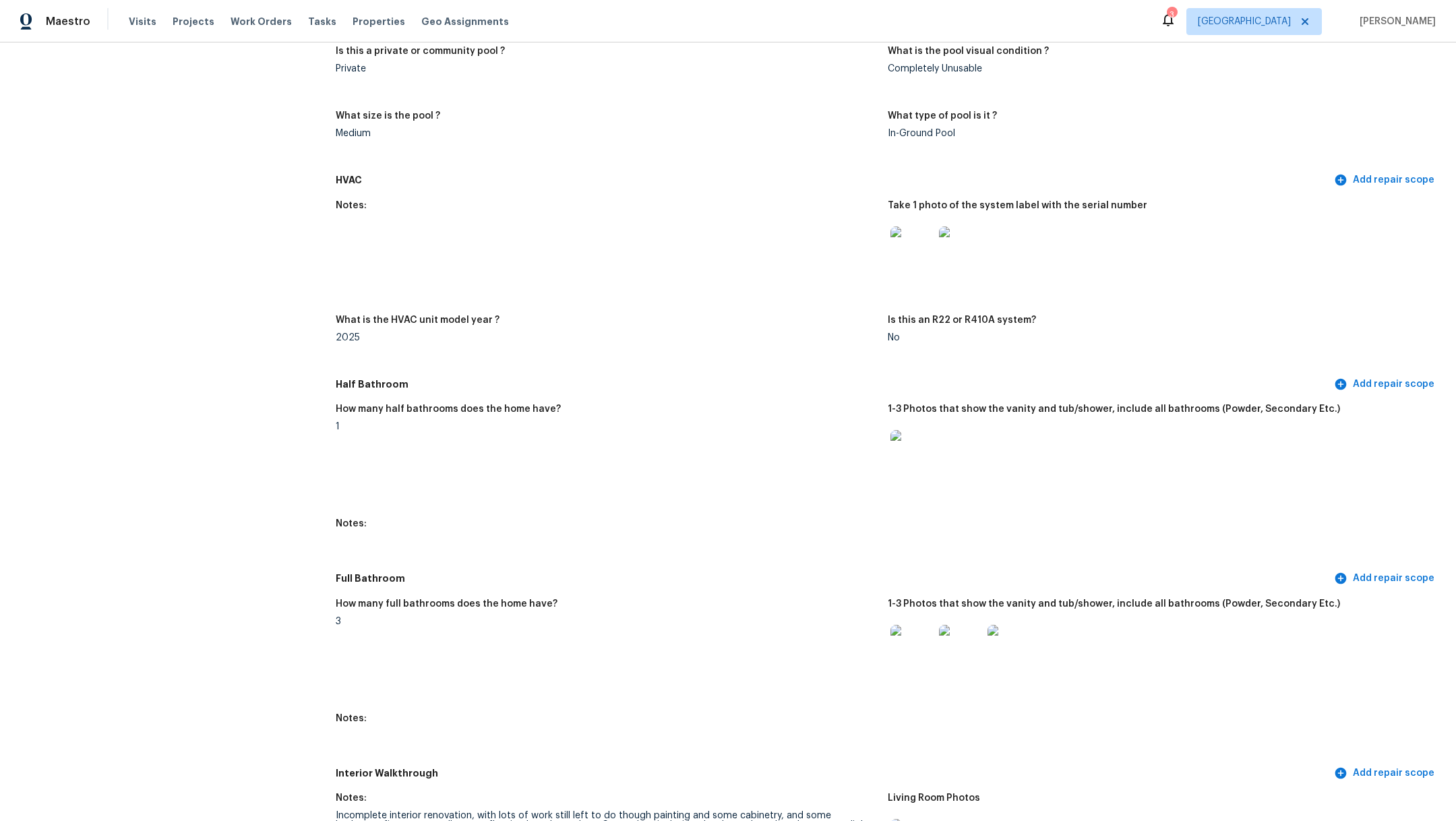
scroll to position [1379, 0]
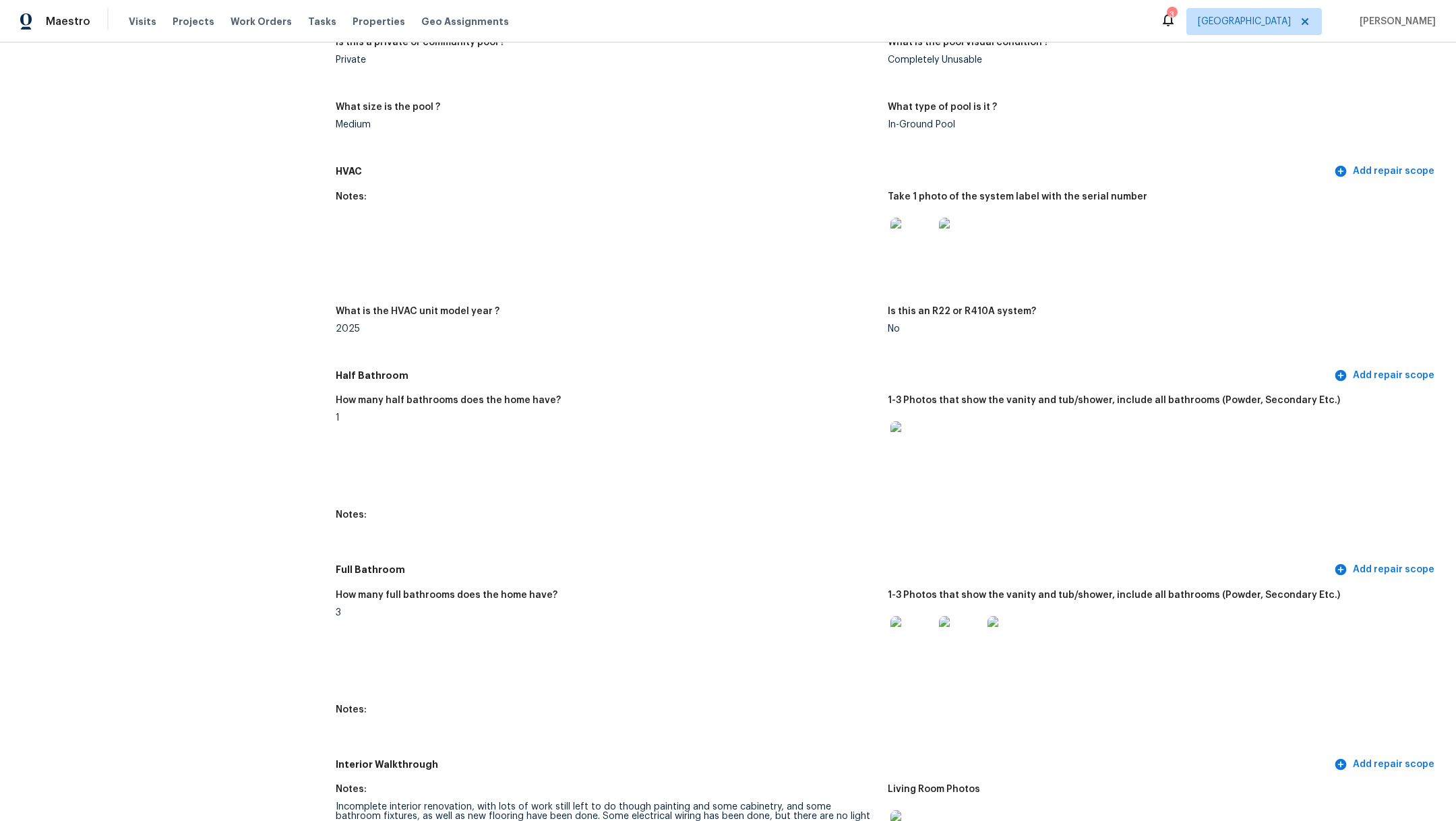
click at [898, 436] on img at bounding box center [911, 442] width 43 height 43
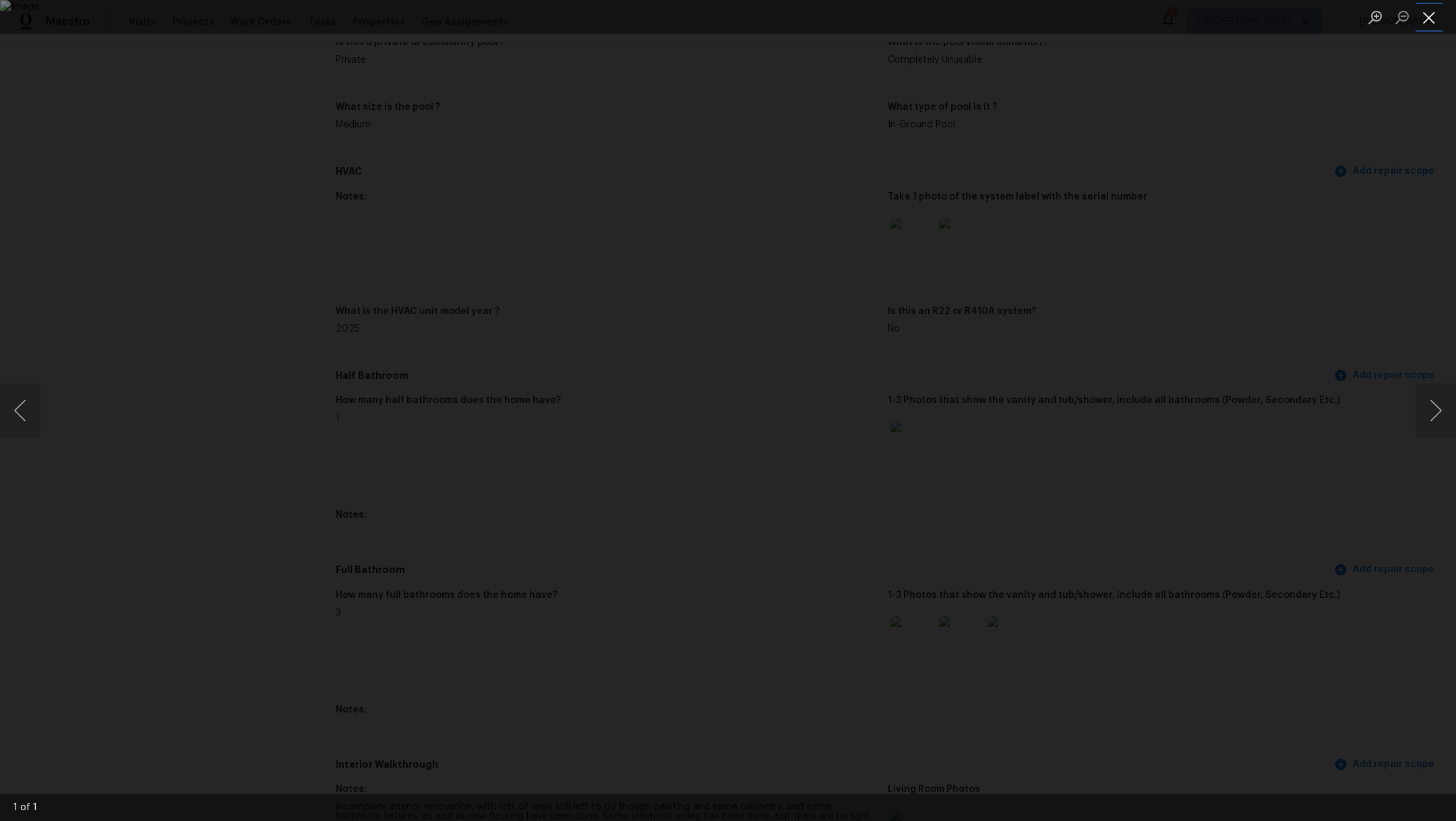
click at [1428, 22] on button "Close lightbox" at bounding box center [1428, 17] width 27 height 24
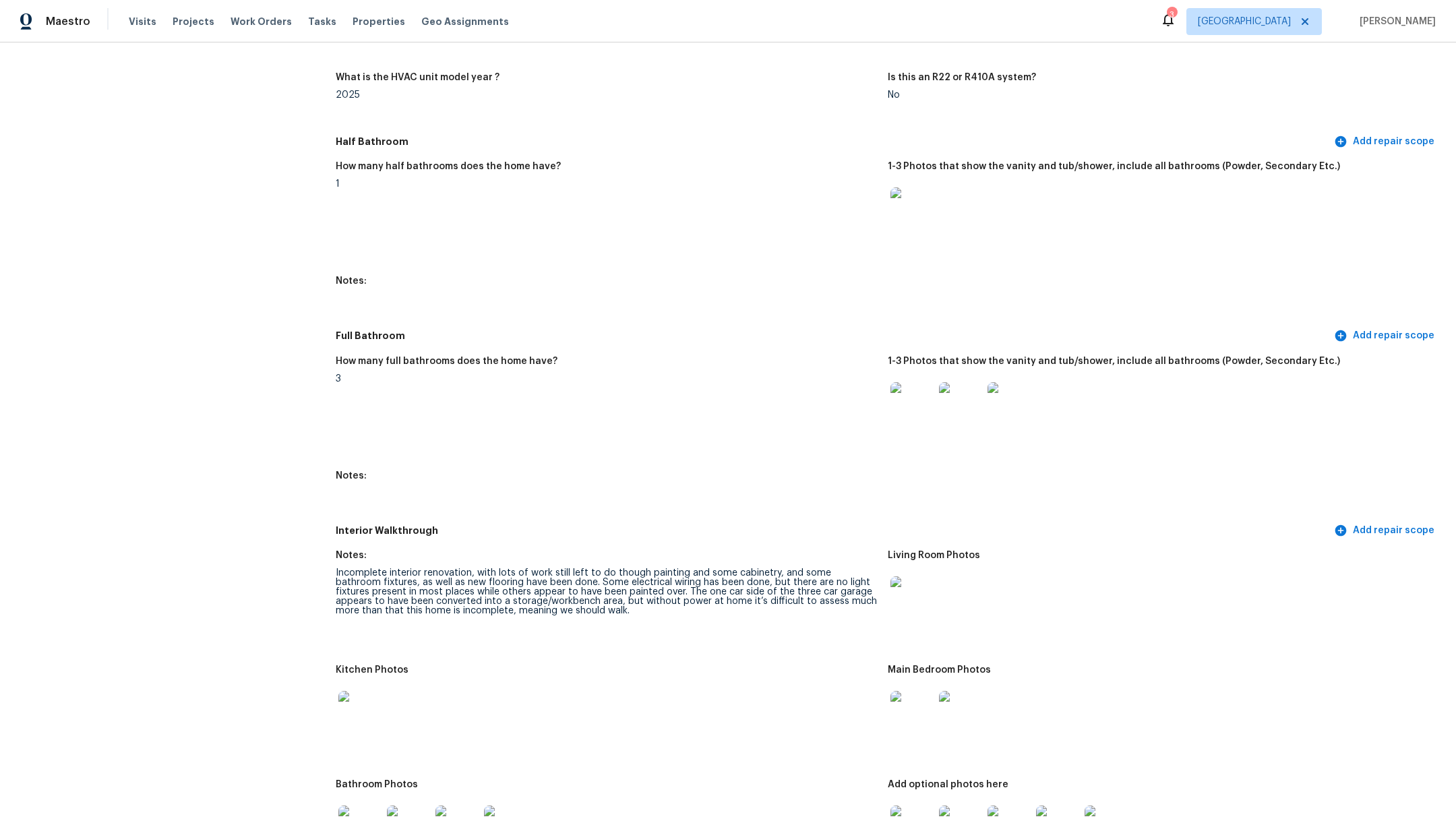
scroll to position [1618, 0]
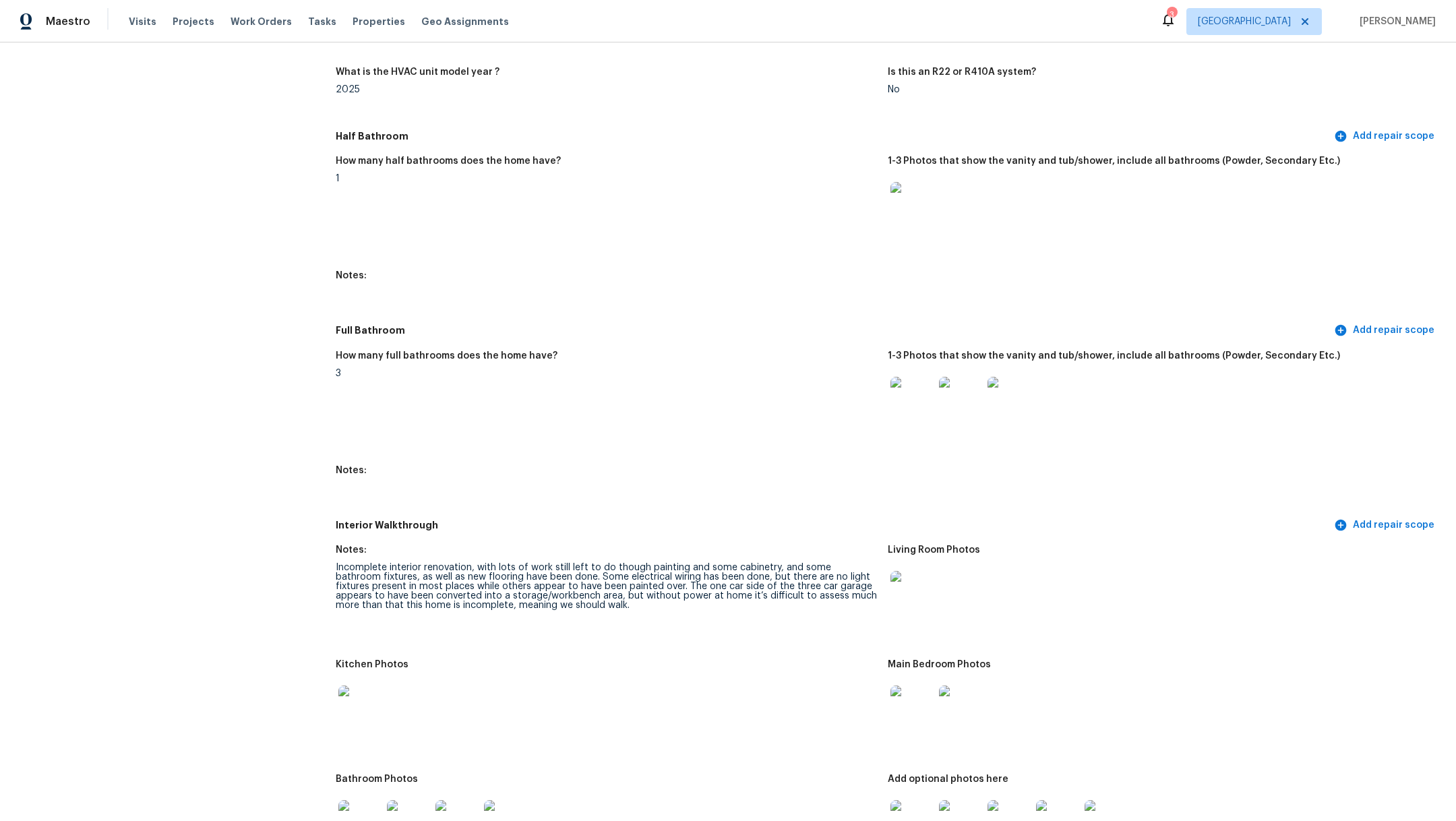
click at [903, 384] on img at bounding box center [911, 397] width 43 height 43
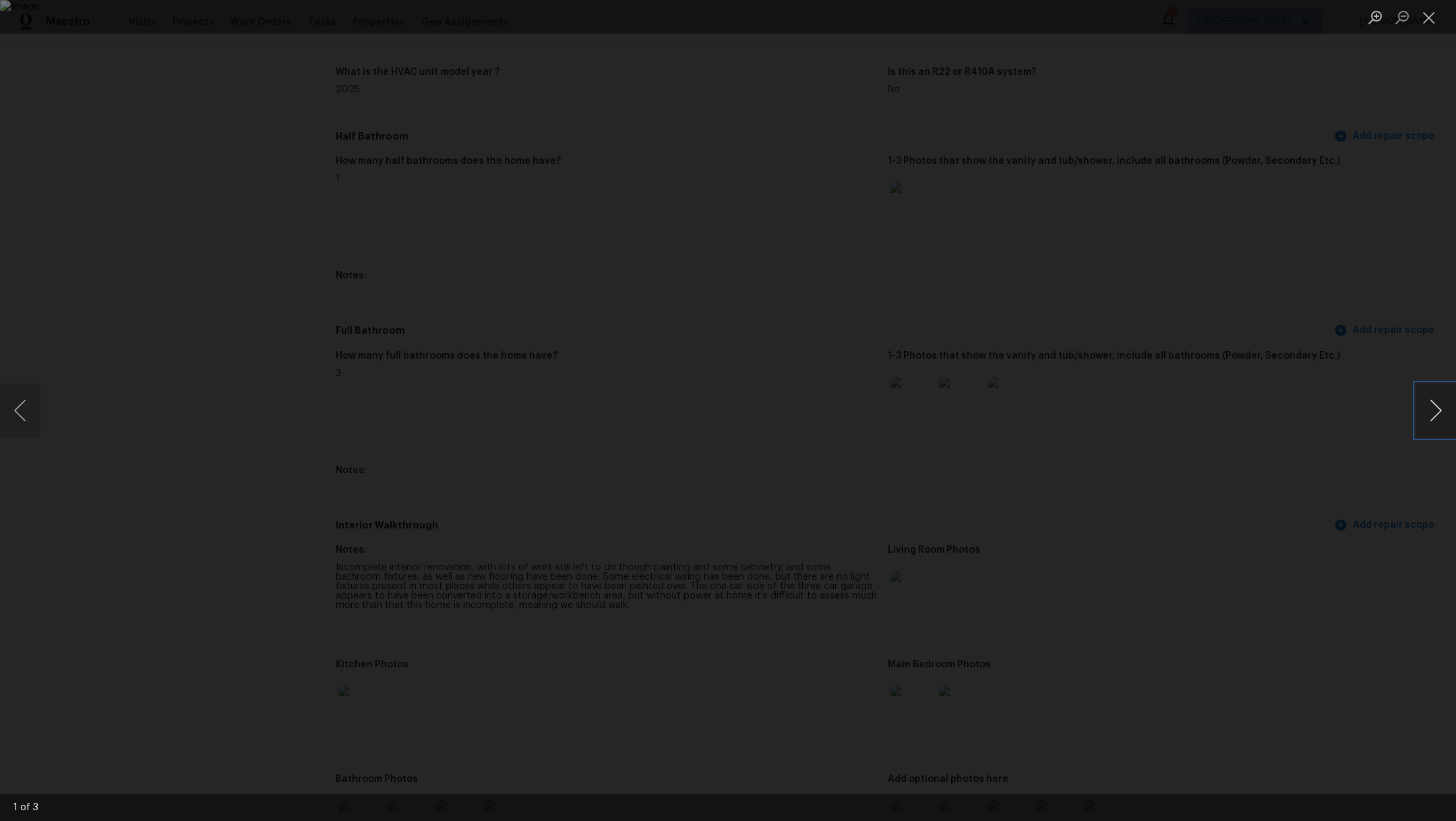
click at [1436, 411] on button "Next image" at bounding box center [1436, 410] width 41 height 54
click at [1428, 16] on button "Close lightbox" at bounding box center [1428, 17] width 27 height 24
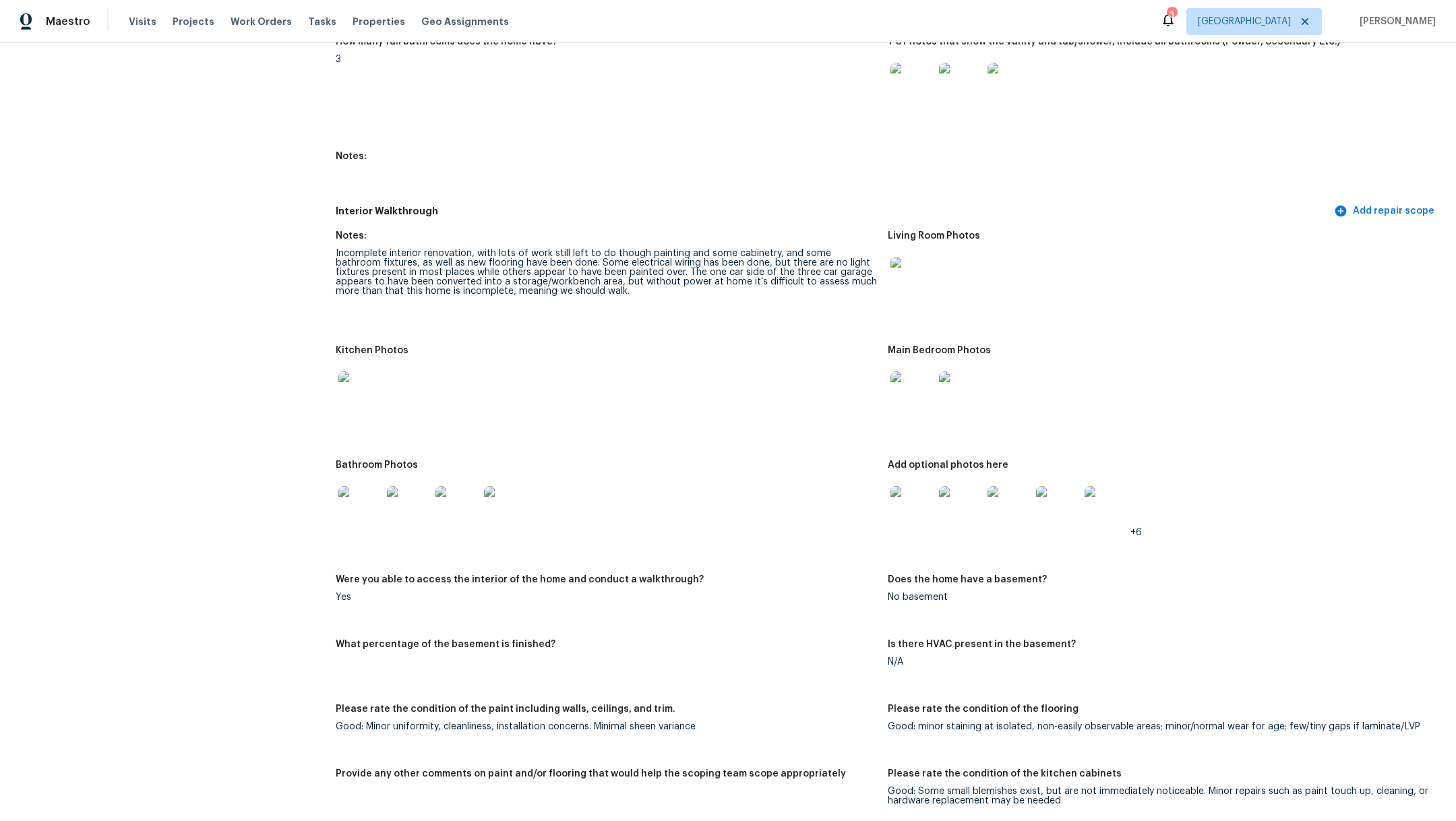
scroll to position [1938, 0]
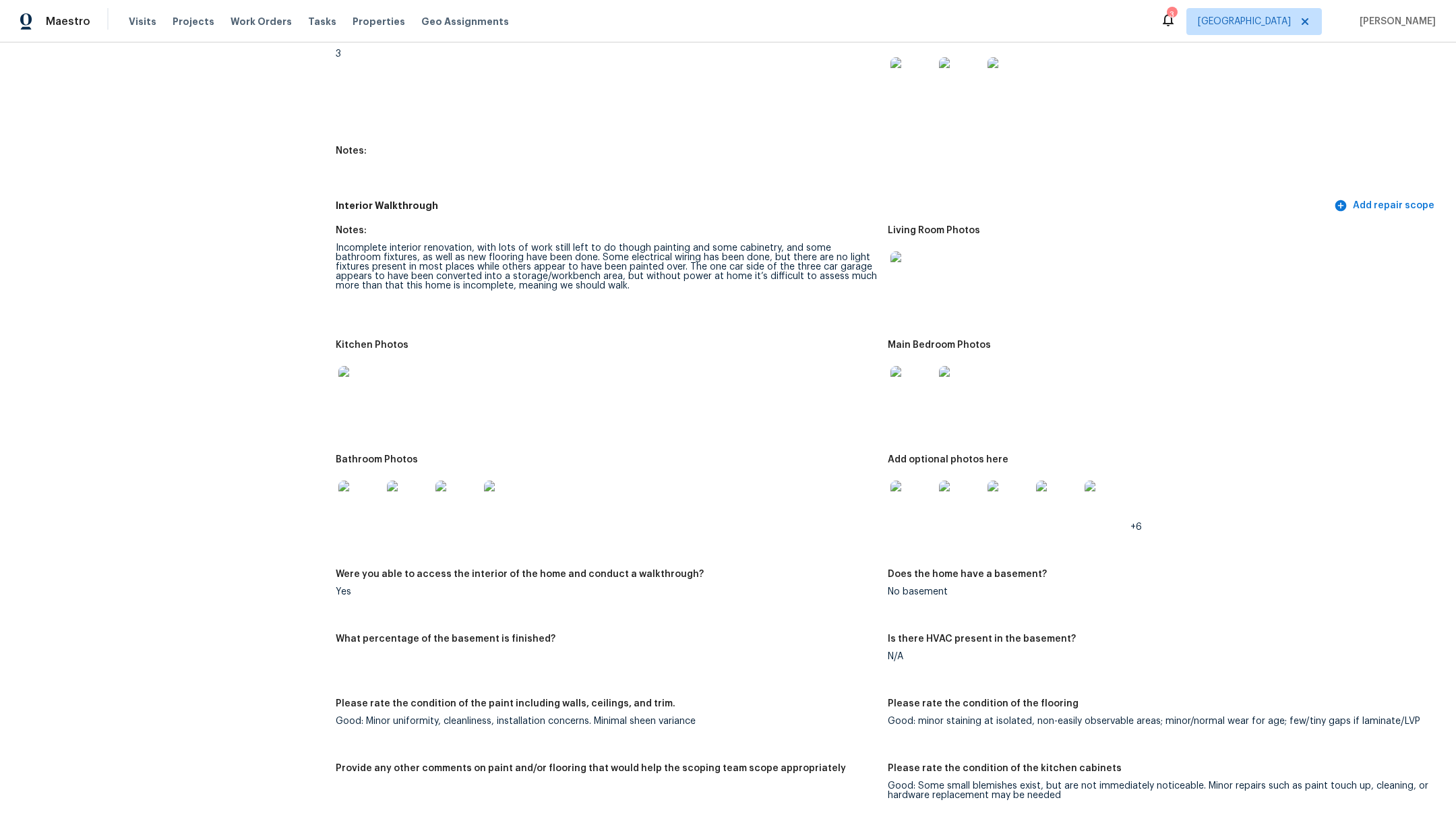
click at [358, 377] on img at bounding box center [359, 387] width 43 height 43
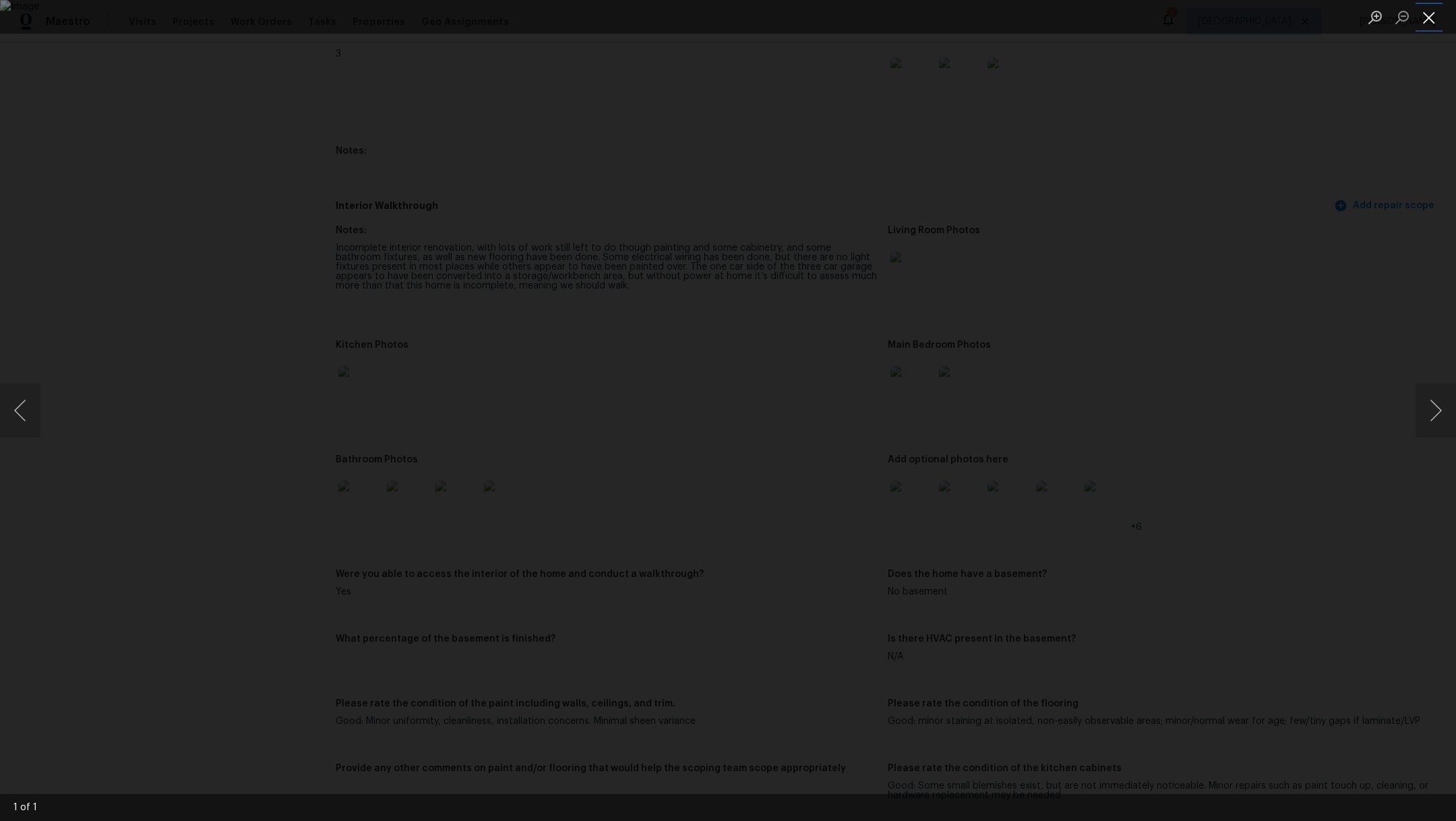
click at [1436, 17] on button "Close lightbox" at bounding box center [1428, 17] width 27 height 24
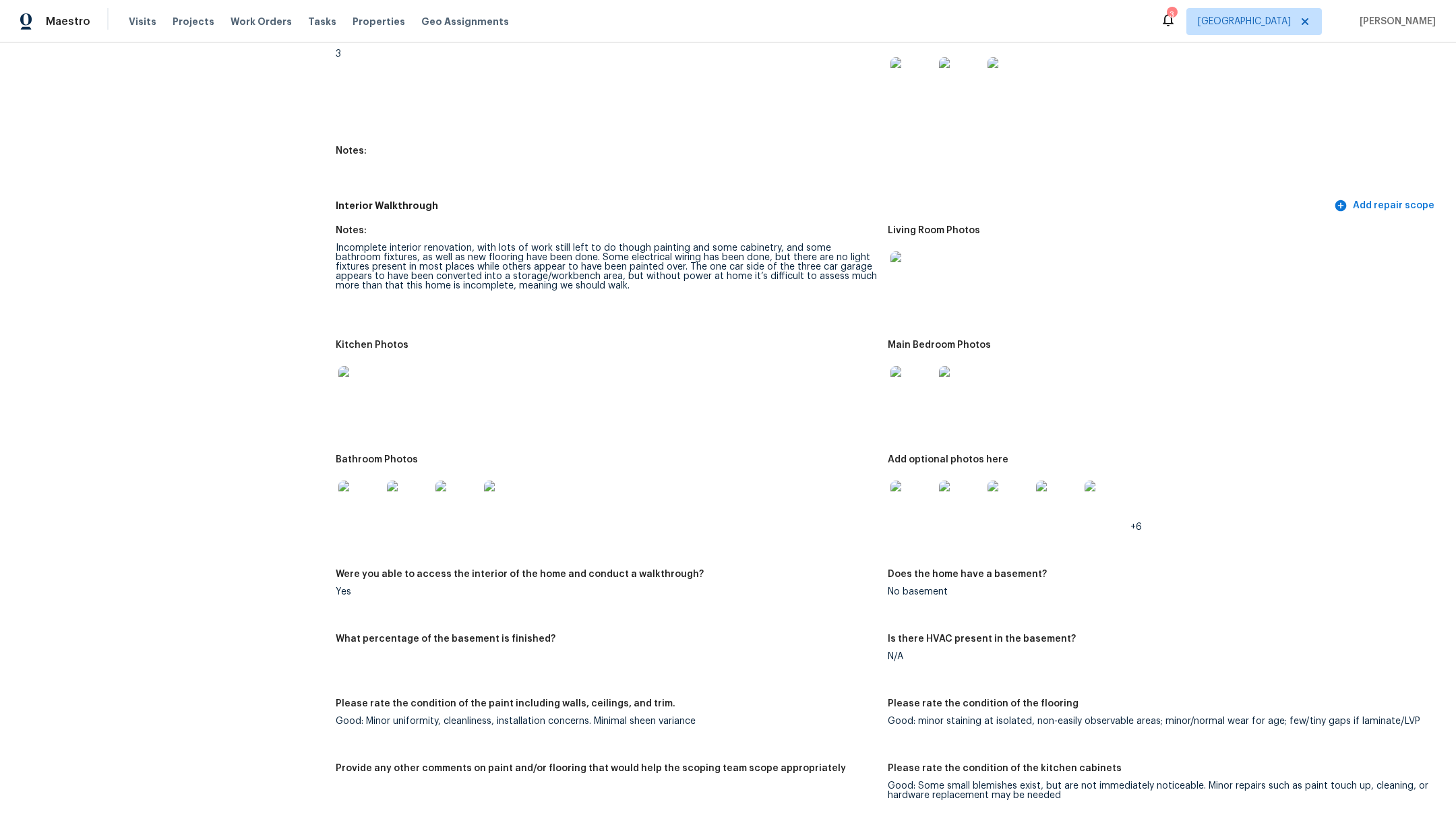
click at [901, 391] on img at bounding box center [911, 387] width 43 height 43
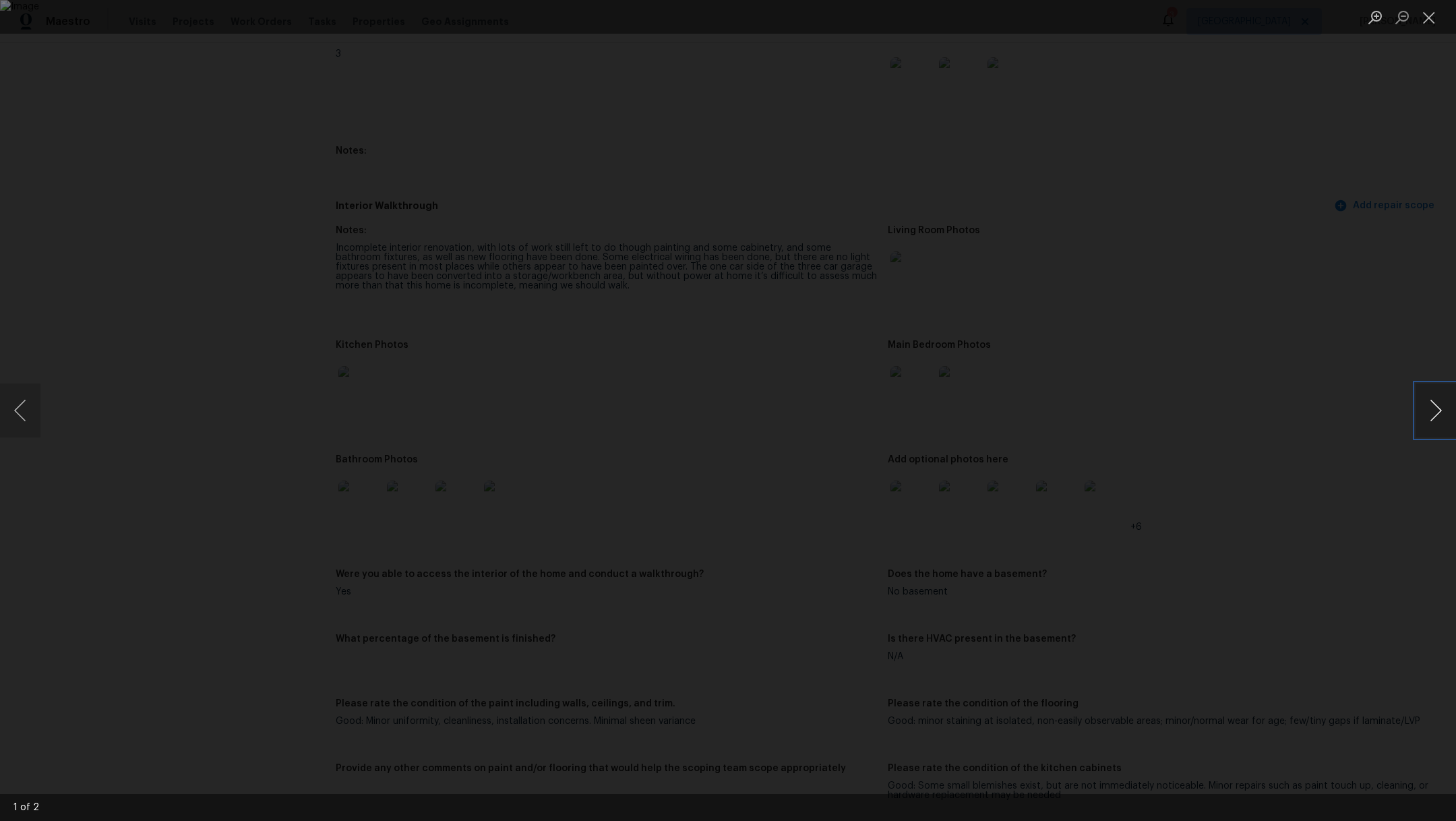
click at [1445, 418] on button "Next image" at bounding box center [1436, 410] width 41 height 54
click at [1428, 22] on button "Close lightbox" at bounding box center [1428, 17] width 27 height 24
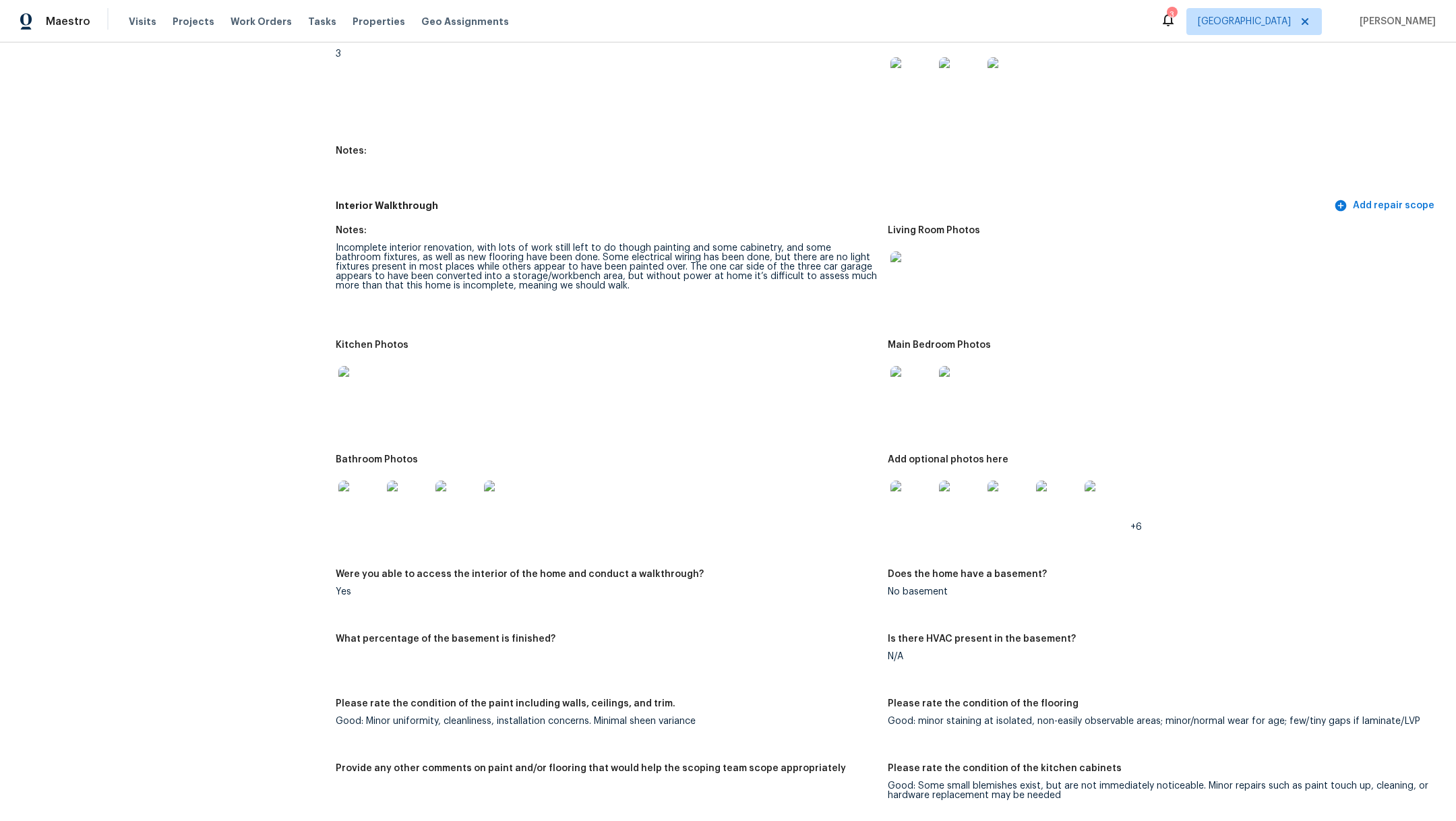
click at [353, 511] on img at bounding box center [359, 502] width 43 height 43
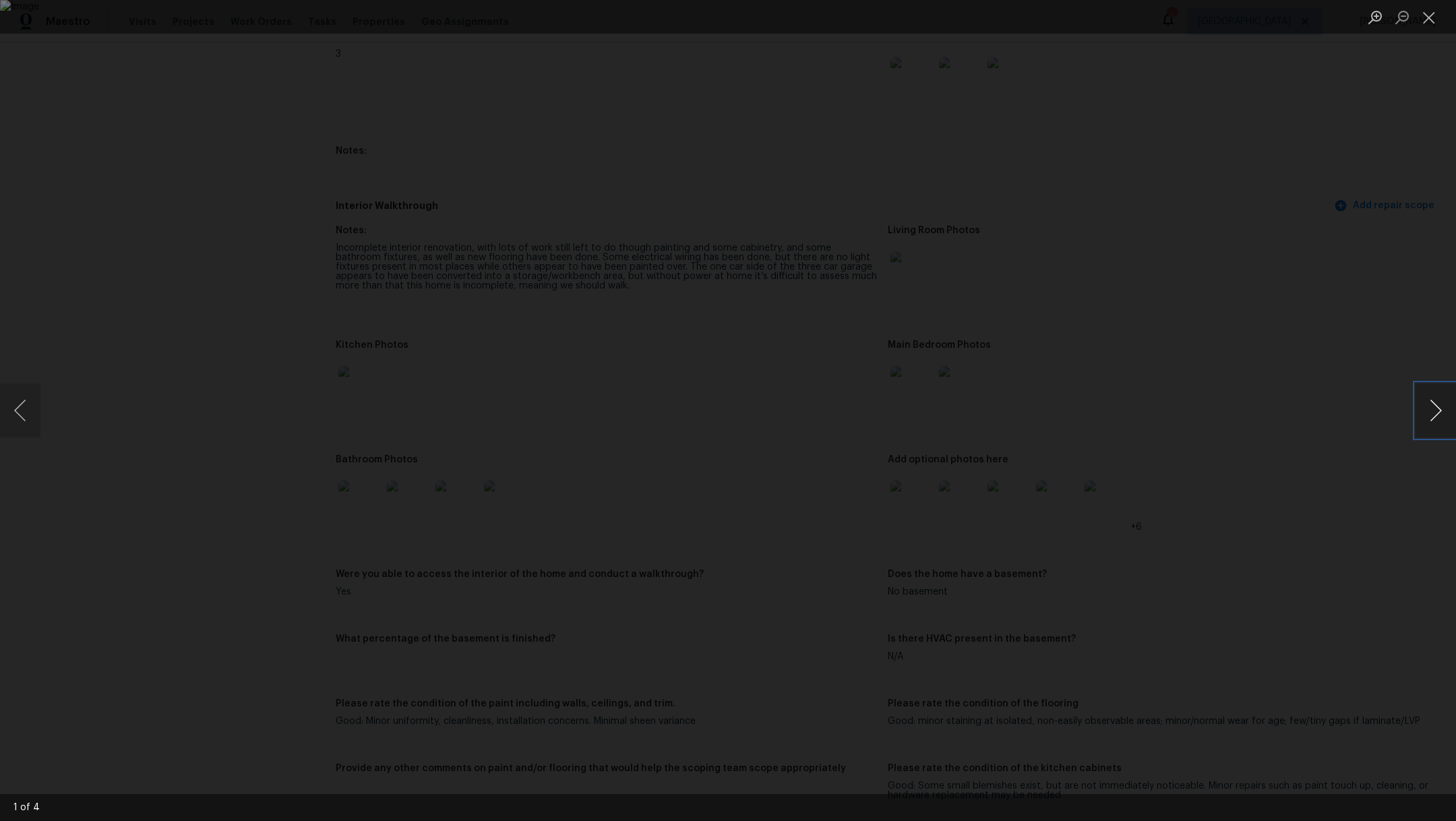
click at [1446, 412] on button "Next image" at bounding box center [1436, 410] width 41 height 54
click at [1446, 415] on button "Next image" at bounding box center [1436, 410] width 41 height 54
click at [1428, 19] on button "Close lightbox" at bounding box center [1428, 17] width 27 height 24
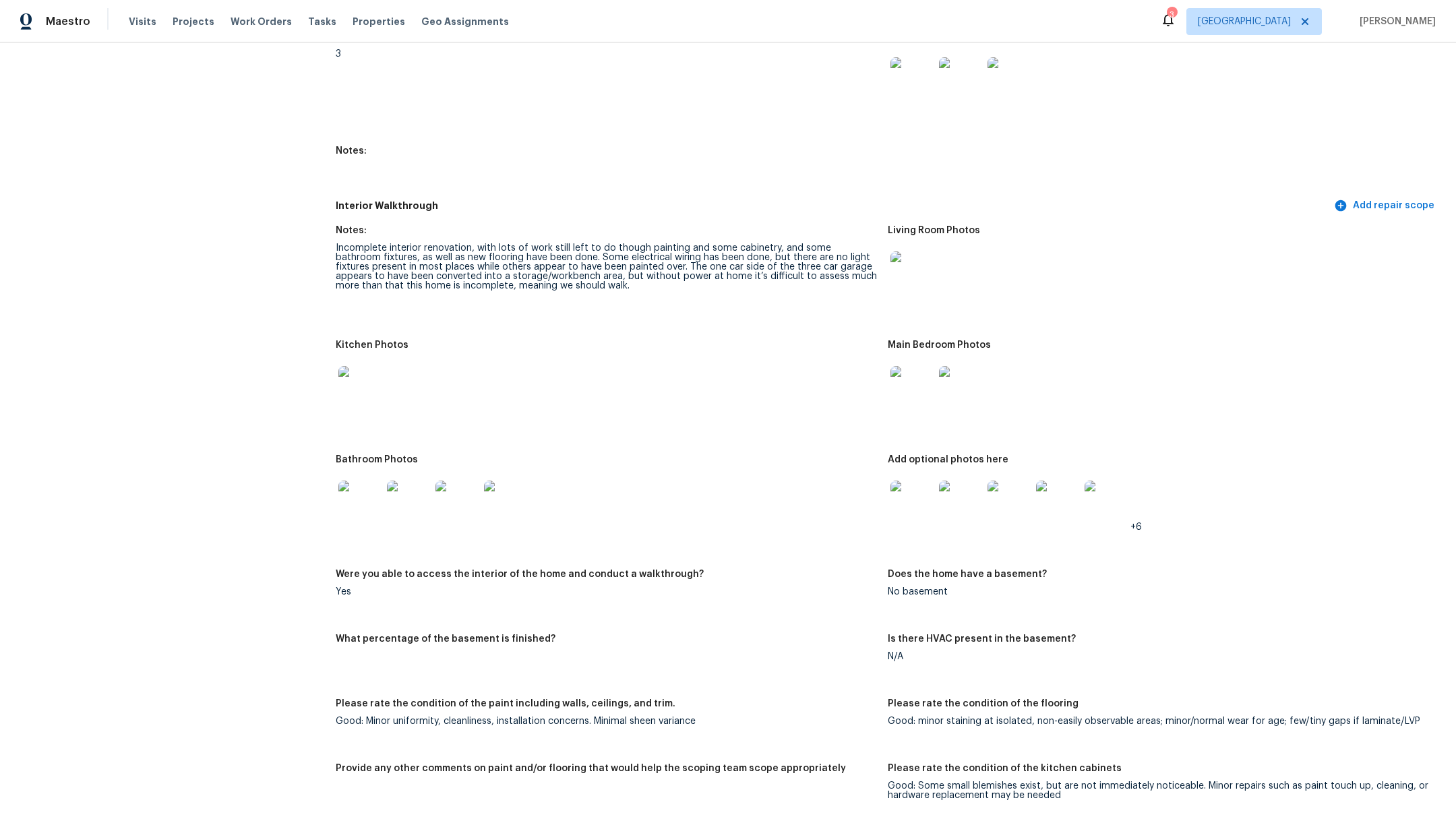
click at [903, 489] on img at bounding box center [911, 502] width 43 height 43
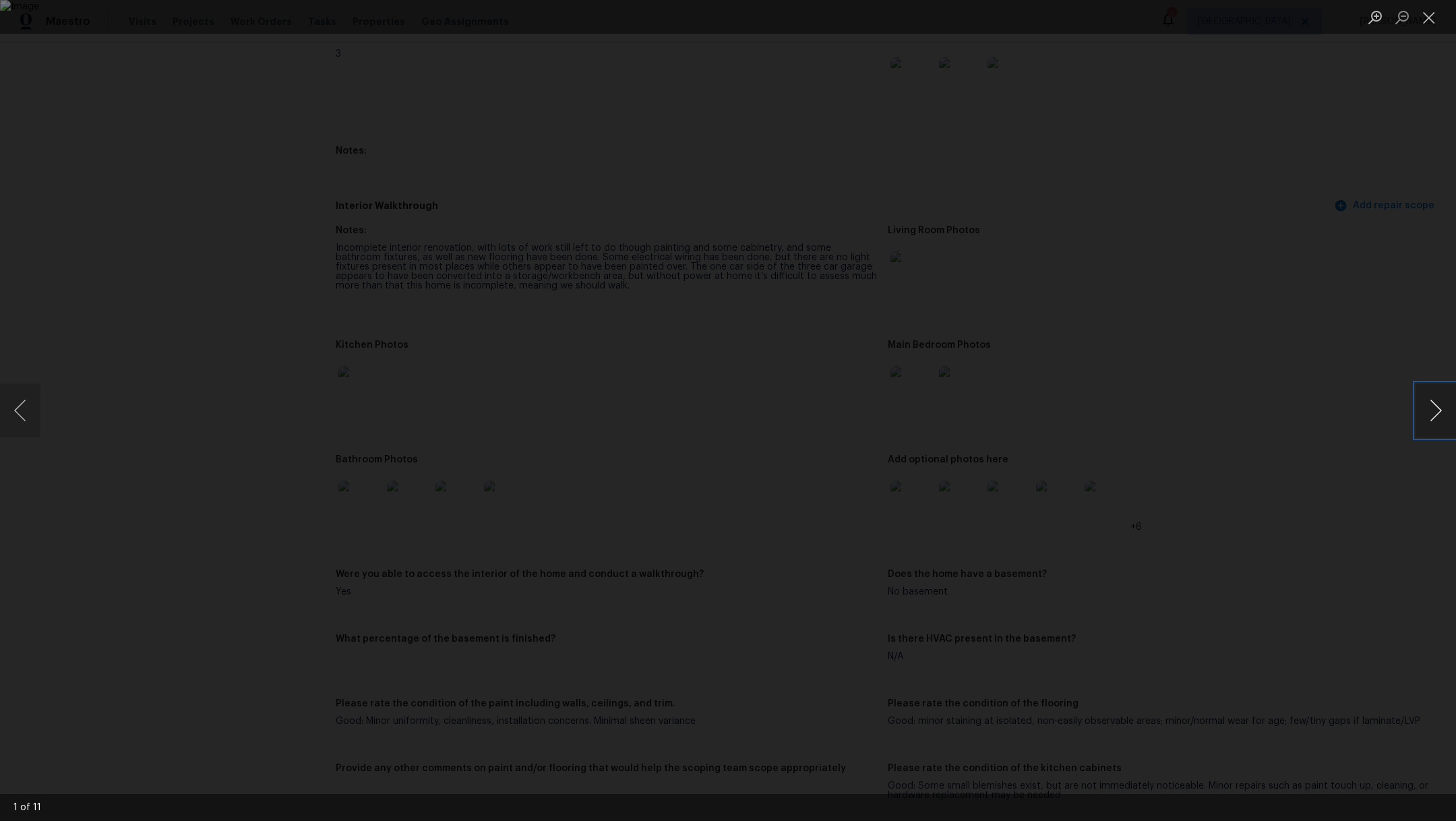
click at [1438, 408] on button "Next image" at bounding box center [1436, 410] width 41 height 54
click at [1440, 410] on button "Next image" at bounding box center [1436, 410] width 41 height 54
click at [1441, 412] on button "Next image" at bounding box center [1436, 410] width 41 height 54
click at [1442, 414] on button "Next image" at bounding box center [1436, 410] width 41 height 54
click at [1442, 415] on button "Next image" at bounding box center [1436, 410] width 41 height 54
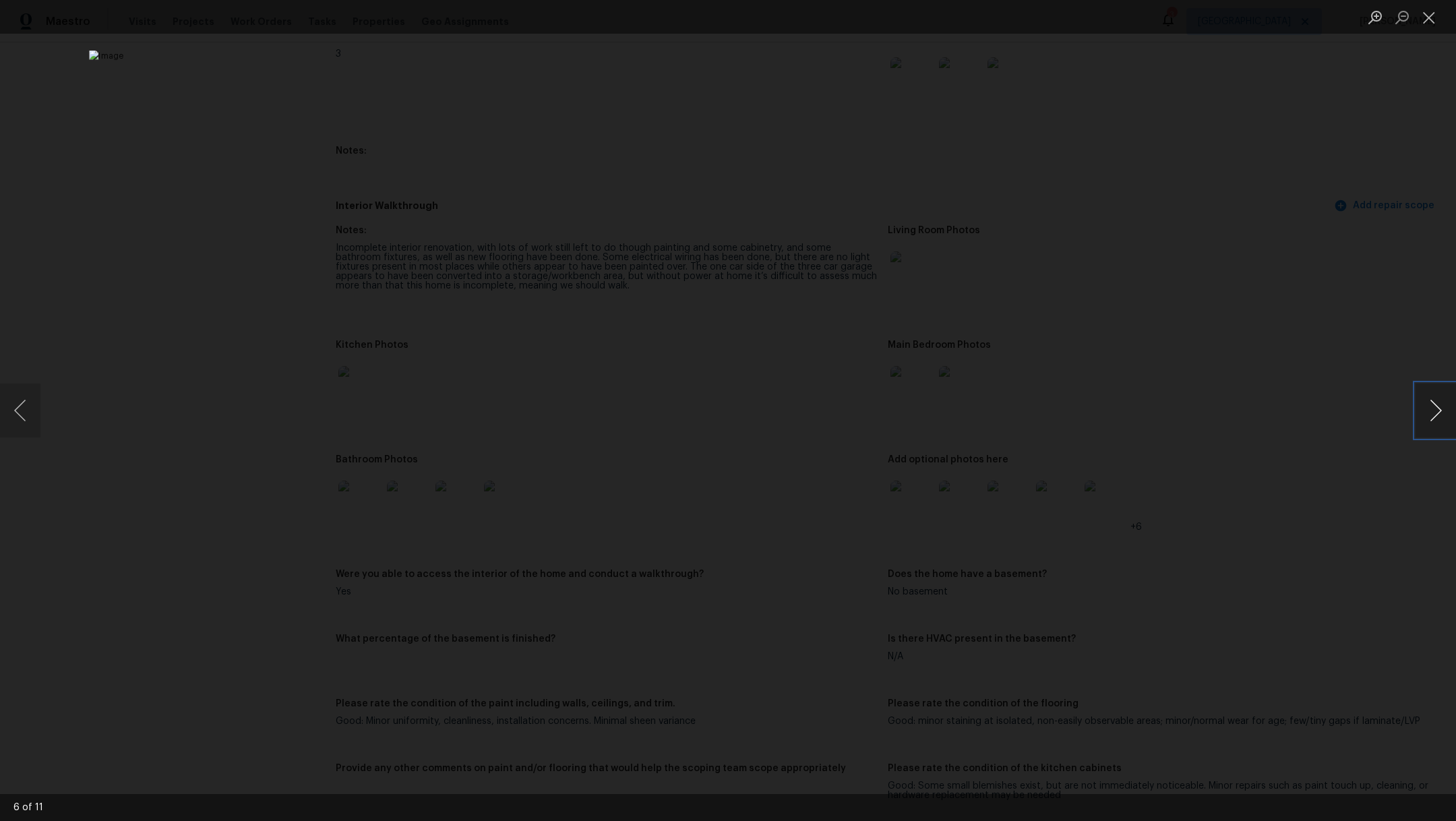
click at [1442, 415] on button "Next image" at bounding box center [1436, 410] width 41 height 54
click at [1444, 418] on button "Next image" at bounding box center [1436, 410] width 41 height 54
click at [1444, 419] on button "Next image" at bounding box center [1436, 410] width 41 height 54
click at [1445, 419] on button "Next image" at bounding box center [1436, 410] width 41 height 54
click at [1445, 421] on button "Next image" at bounding box center [1436, 410] width 41 height 54
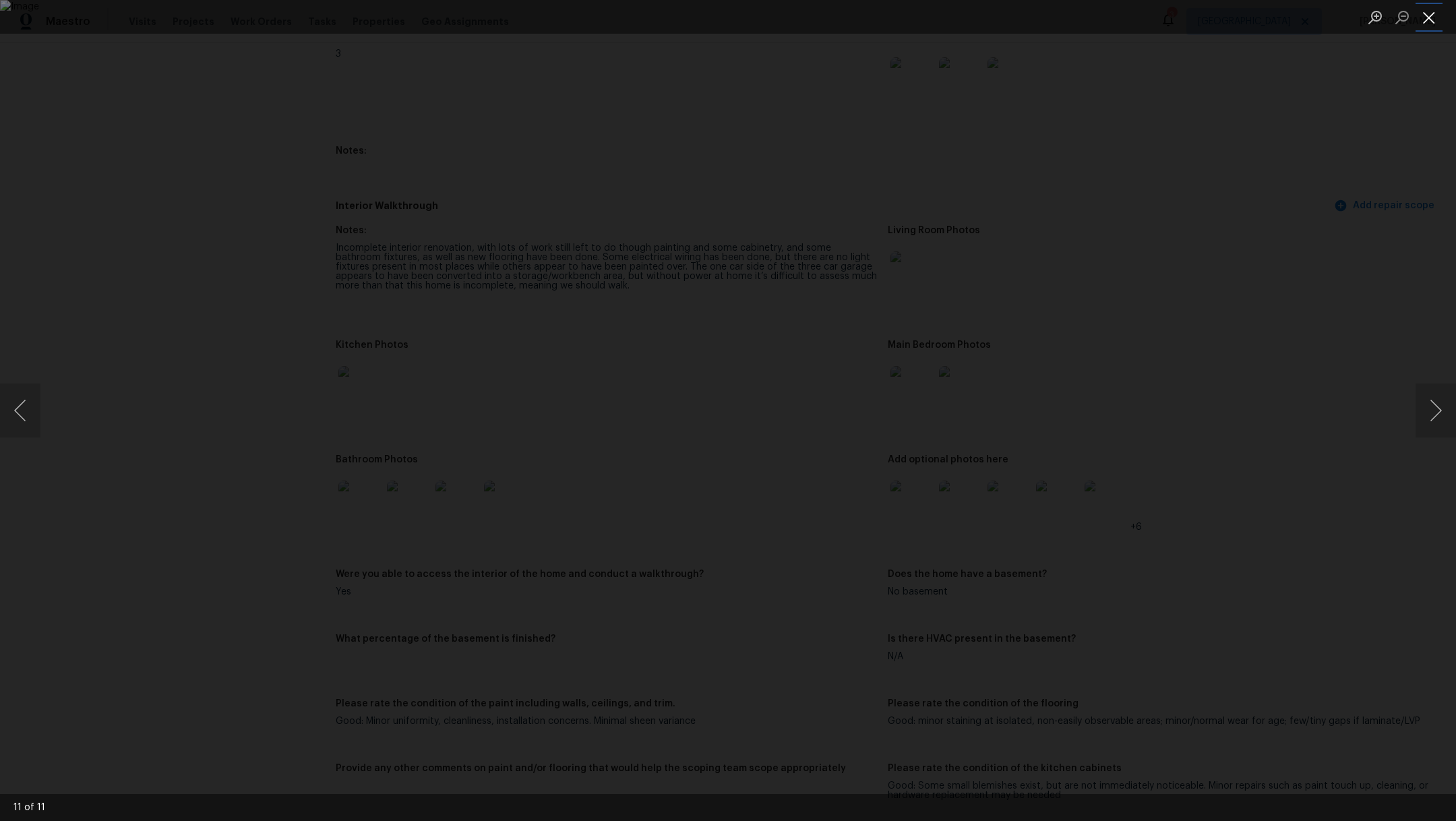
click at [1429, 22] on button "Close lightbox" at bounding box center [1428, 17] width 27 height 24
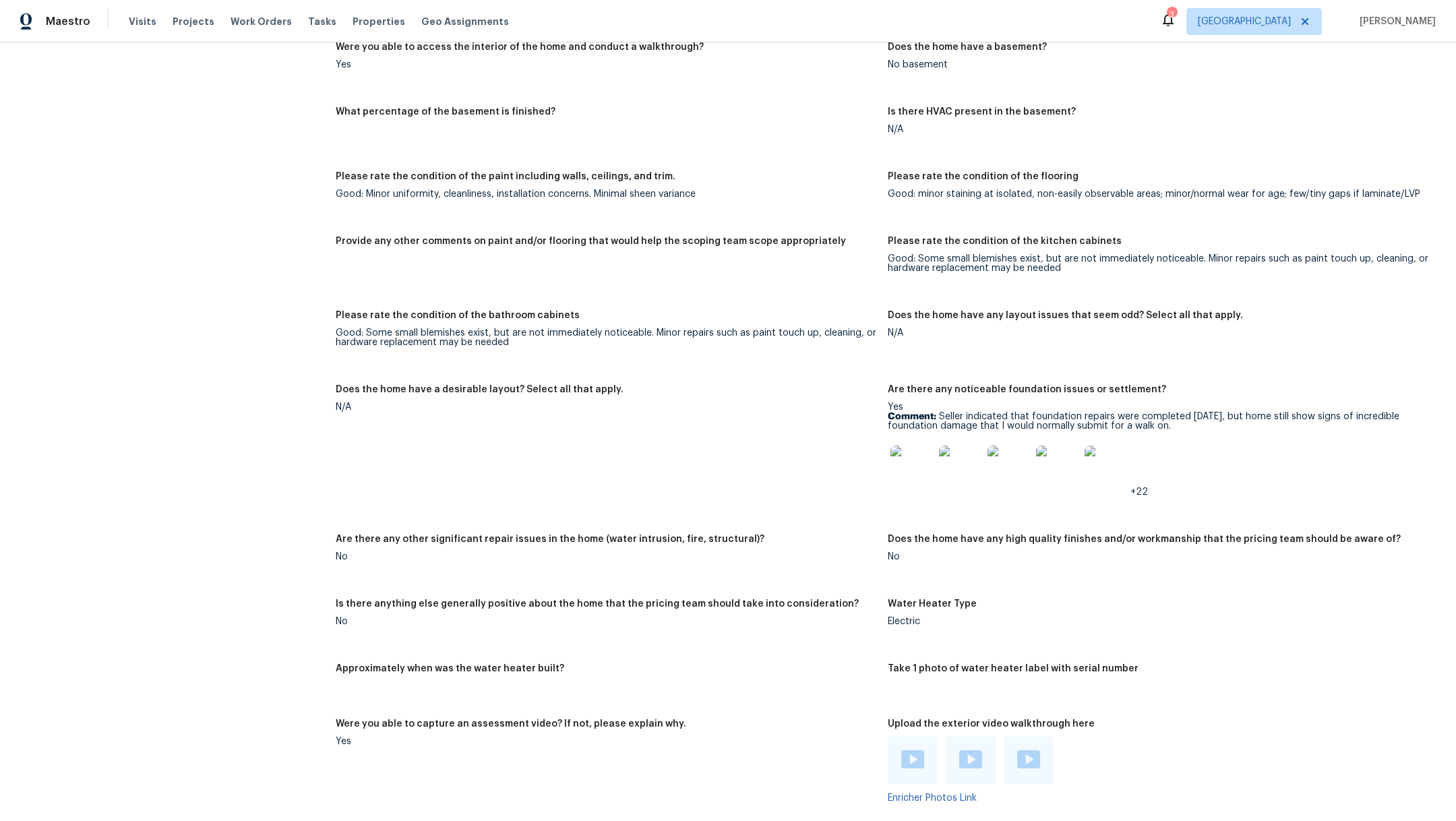
scroll to position [2468, 0]
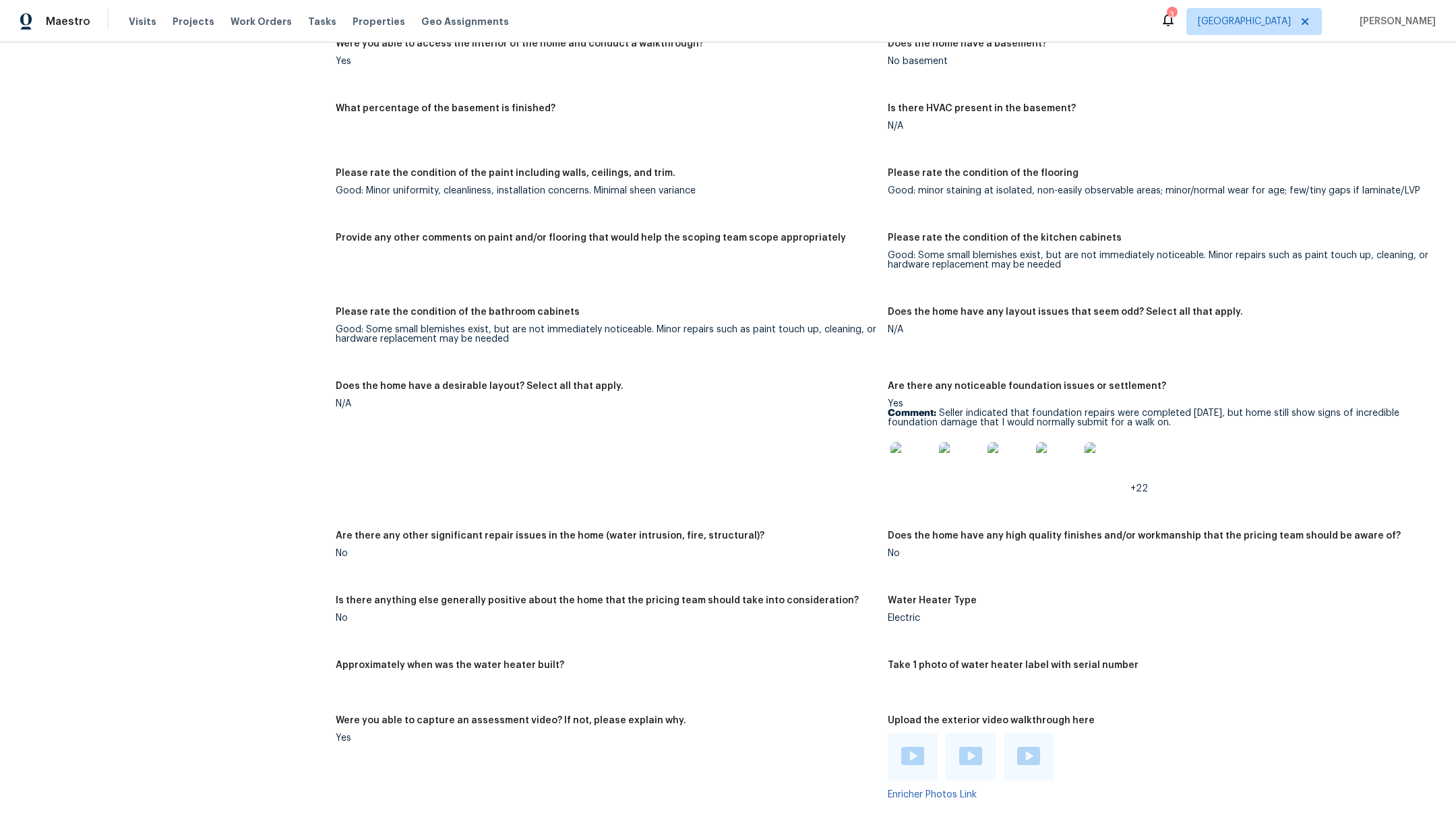
click at [906, 458] on img at bounding box center [911, 463] width 43 height 43
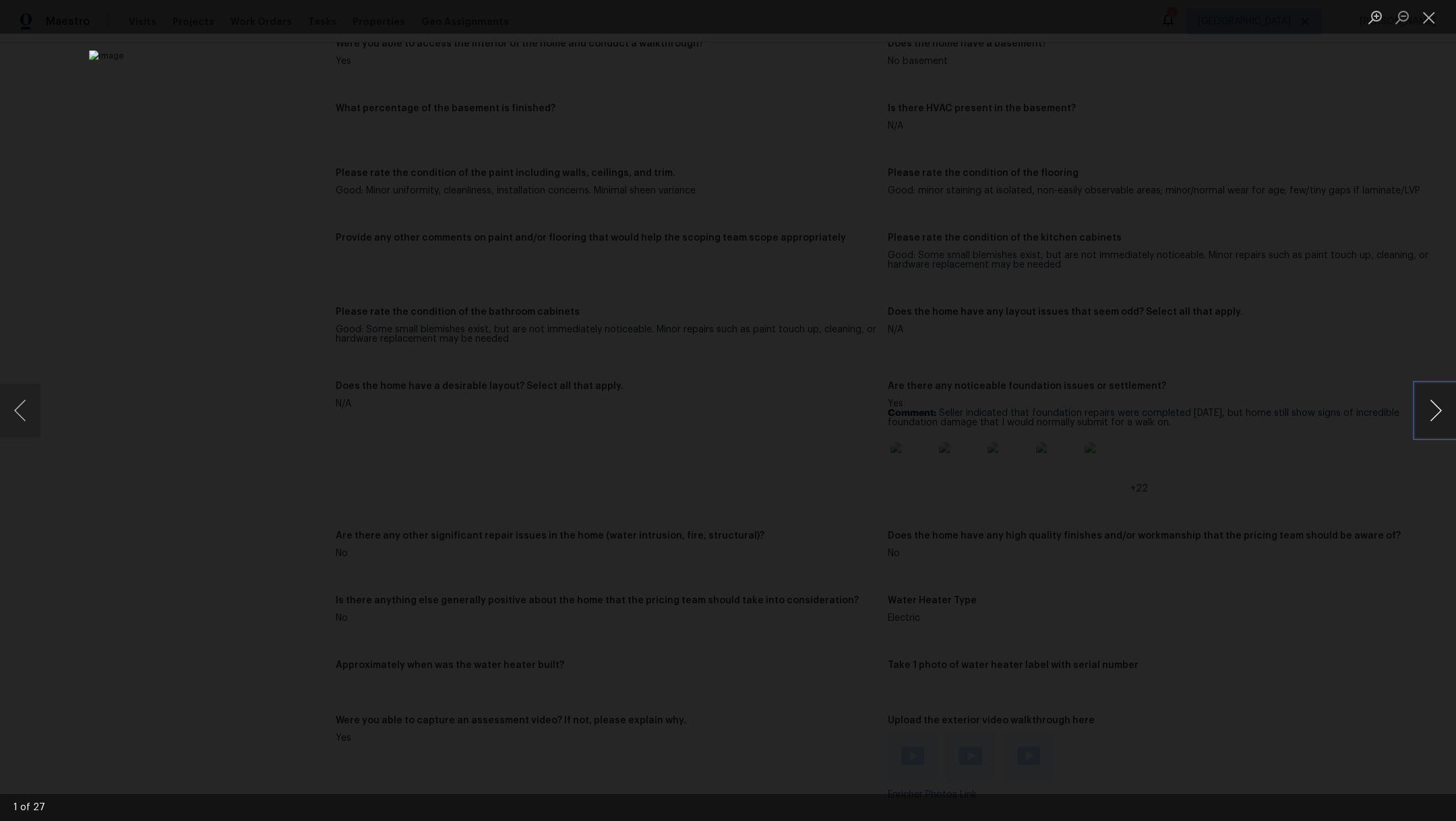
click at [1441, 418] on button "Next image" at bounding box center [1436, 410] width 41 height 54
click at [1430, 16] on button "Close lightbox" at bounding box center [1428, 17] width 27 height 24
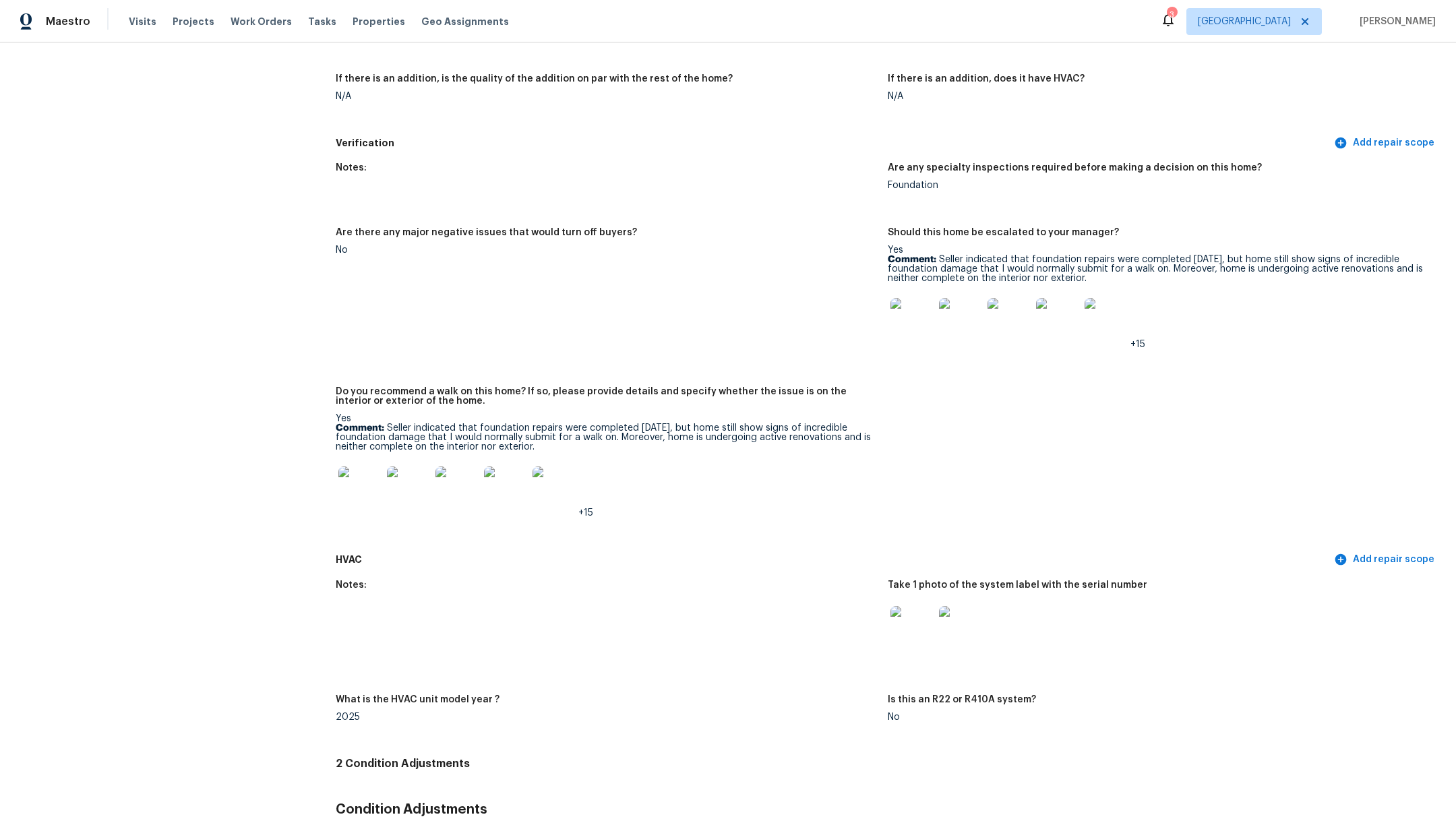
scroll to position [3604, 0]
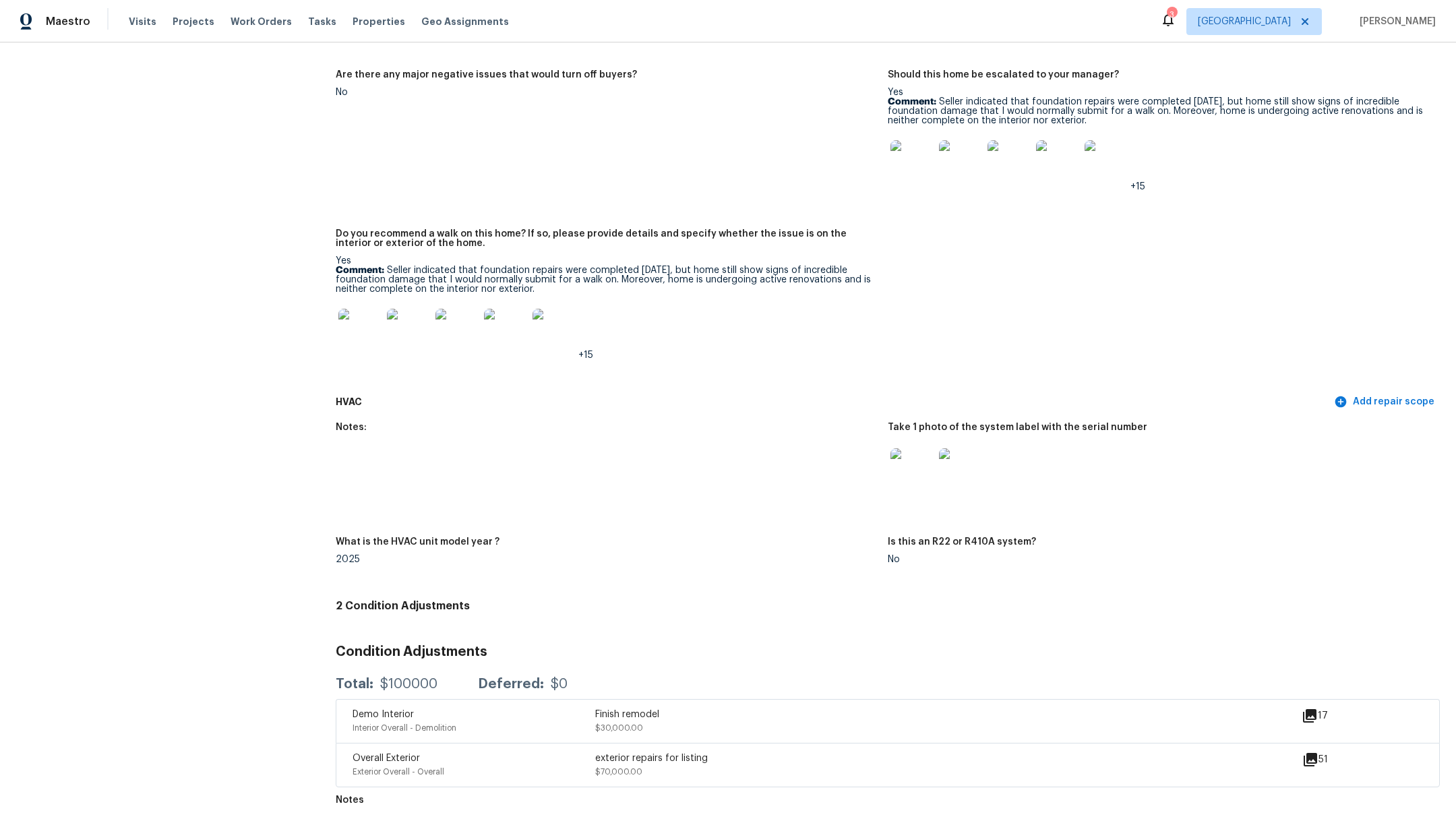
click at [902, 457] on img at bounding box center [911, 469] width 43 height 43
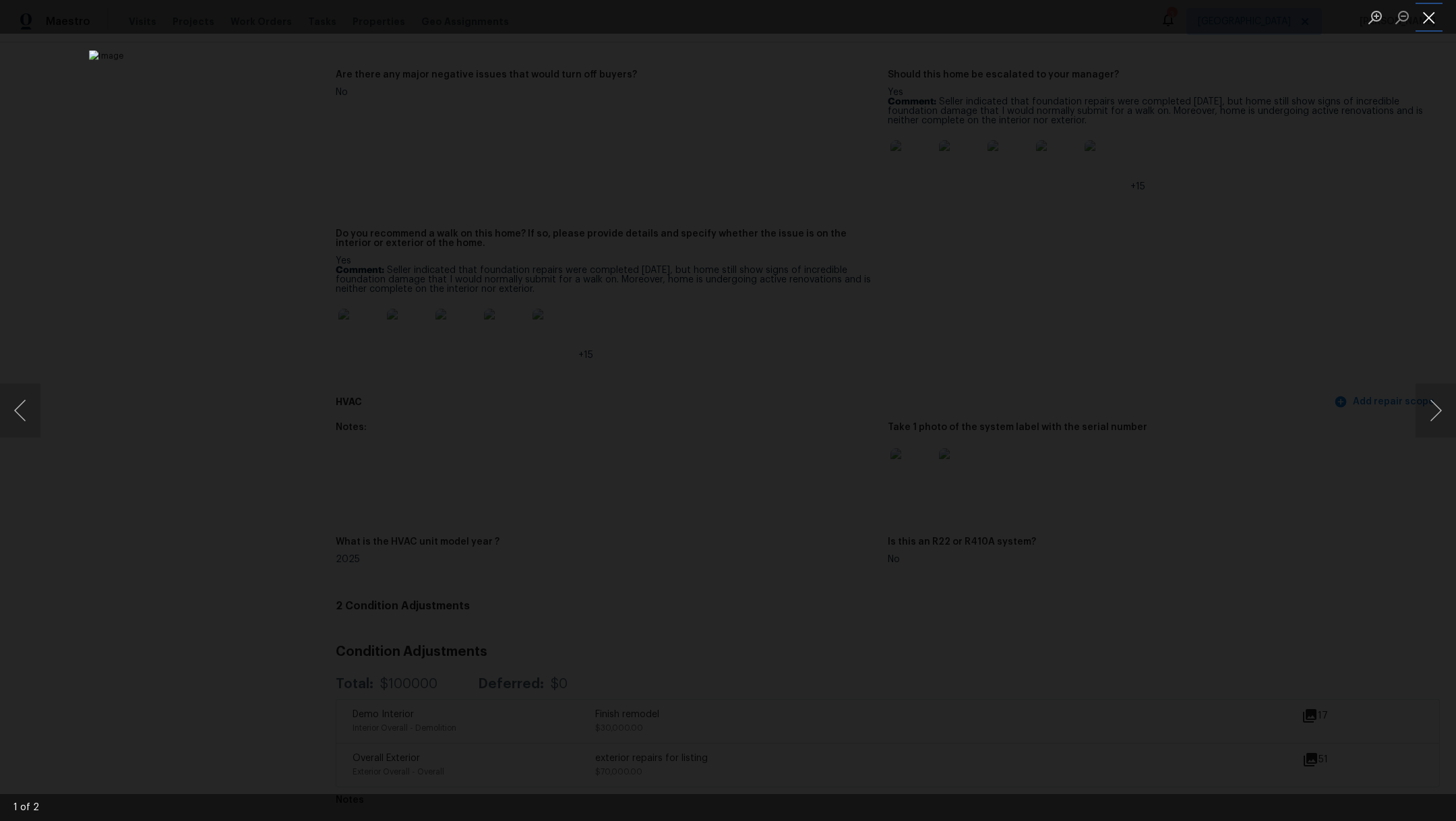
click at [1429, 24] on button "Close lightbox" at bounding box center [1428, 17] width 27 height 24
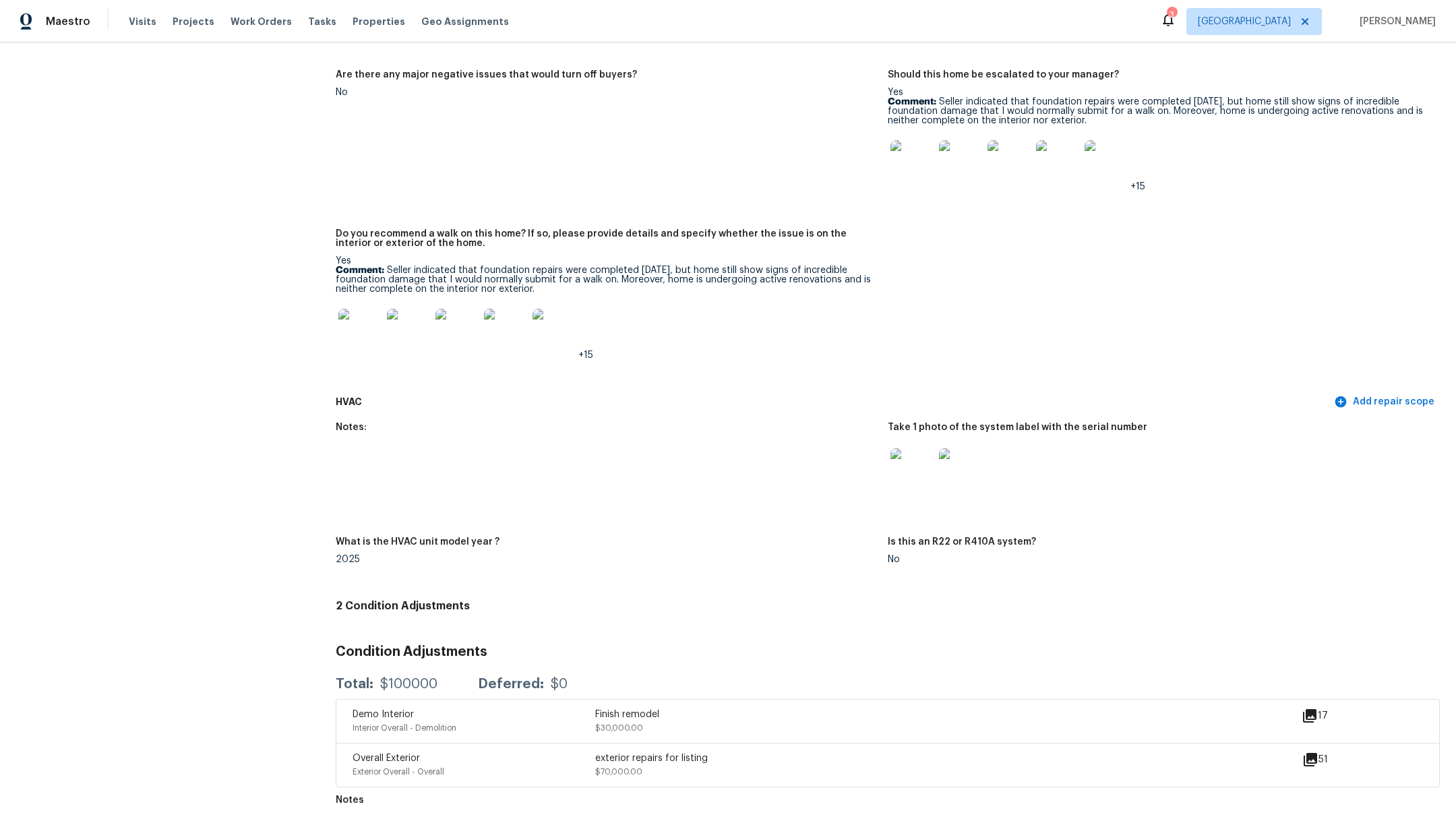
scroll to position [0, 0]
